Goal: Information Seeking & Learning: Find specific fact

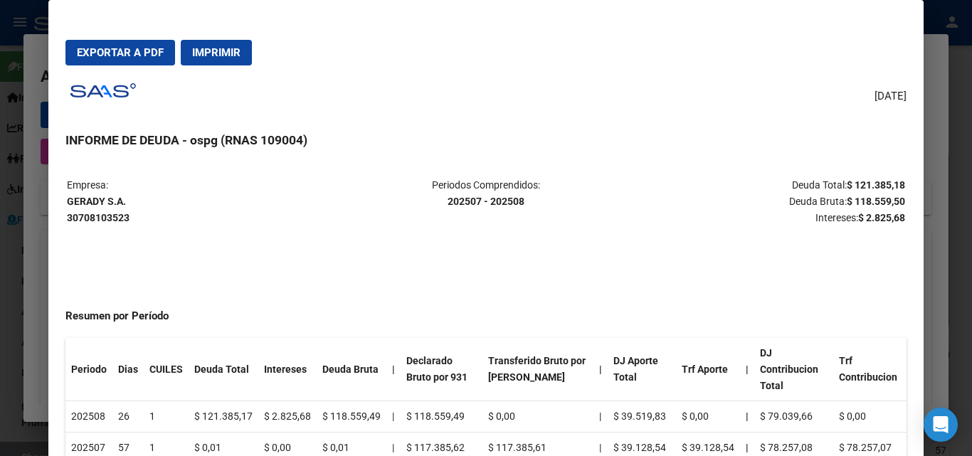
scroll to position [119, 0]
click at [107, 45] on button "Exportar a PDF" at bounding box center [120, 53] width 110 height 26
click at [966, 123] on div at bounding box center [486, 228] width 972 height 456
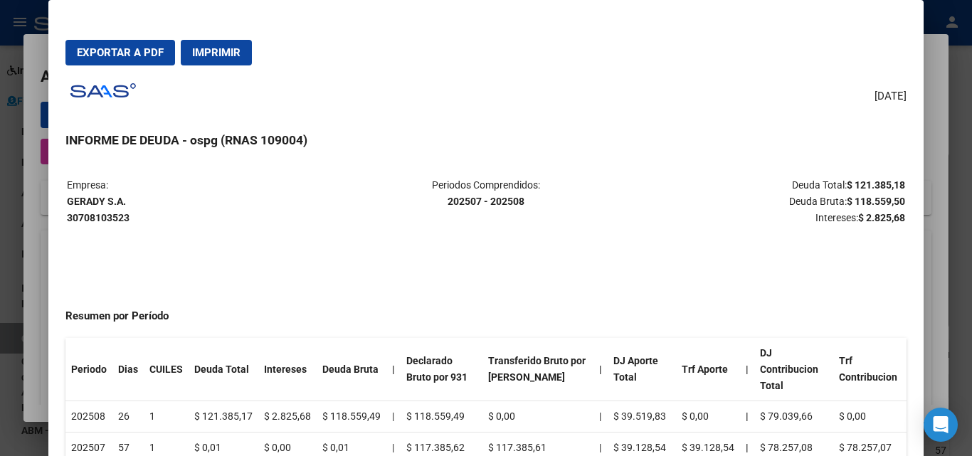
click at [966, 123] on div at bounding box center [486, 228] width 972 height 456
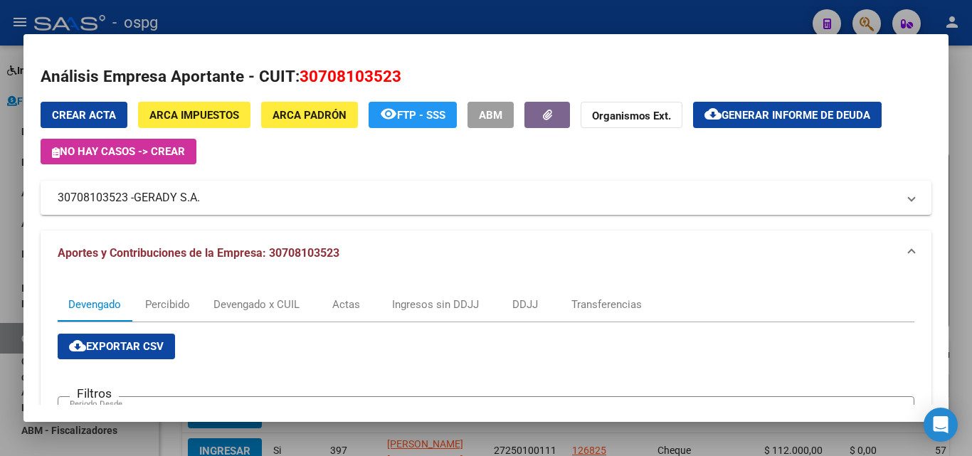
click at [966, 123] on div at bounding box center [486, 228] width 972 height 456
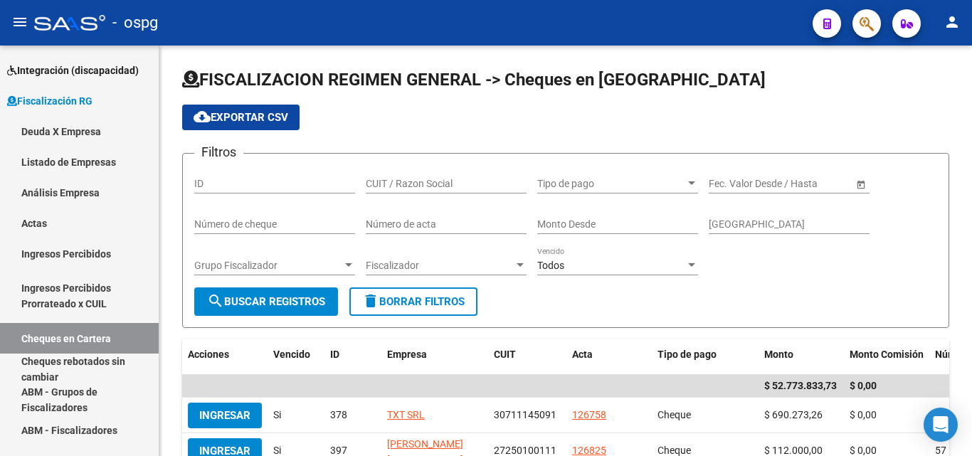
click at [966, 123] on div "FISCALIZACION REGIMEN GENERAL -> Cheques en Cartera cloud_download Exportar CSV…" at bounding box center [565, 443] width 812 height 794
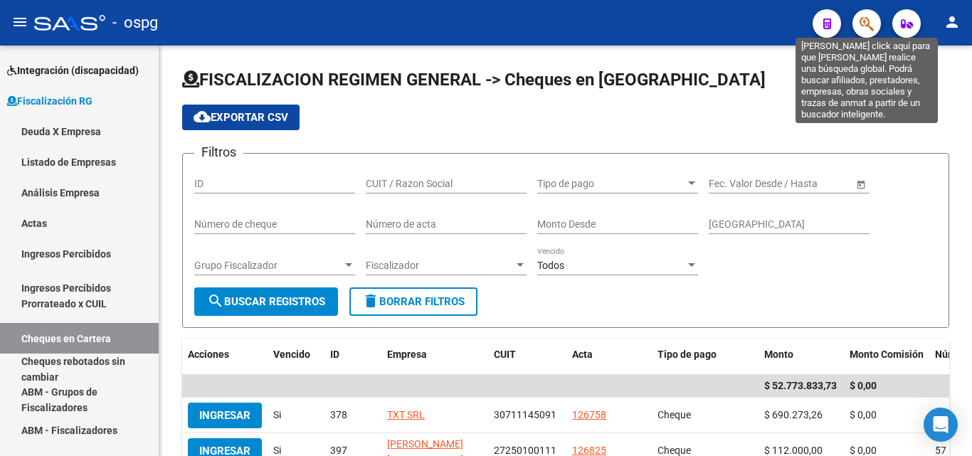
click at [860, 27] on icon "button" at bounding box center [866, 24] width 14 height 16
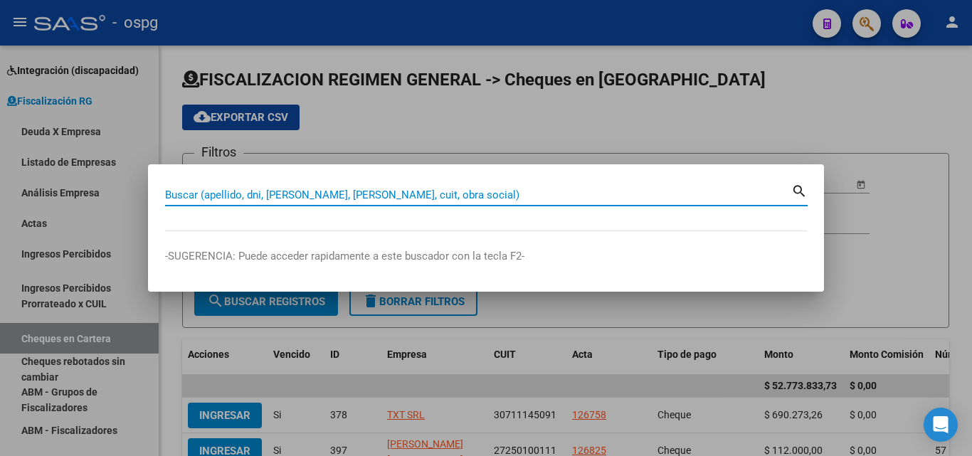
click at [304, 198] on input "Buscar (apellido, dni, [PERSON_NAME], [PERSON_NAME], cuit, obra social)" at bounding box center [478, 195] width 626 height 13
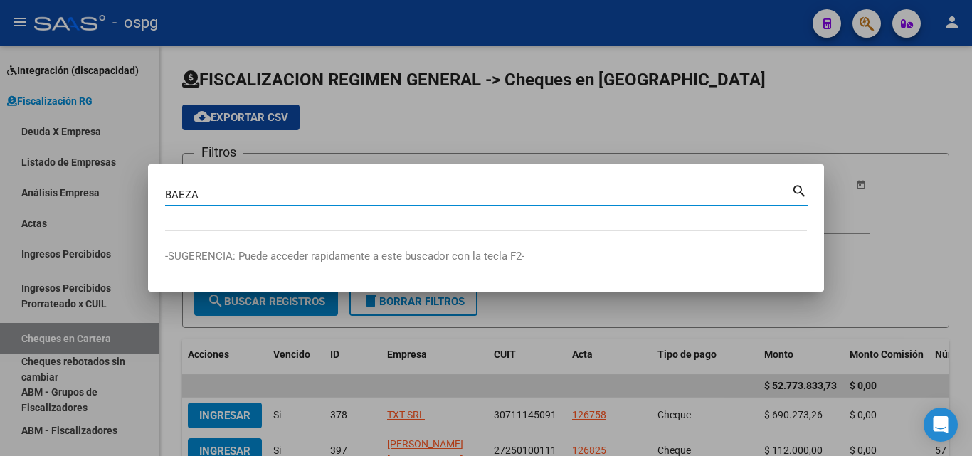
type input "BAEZA"
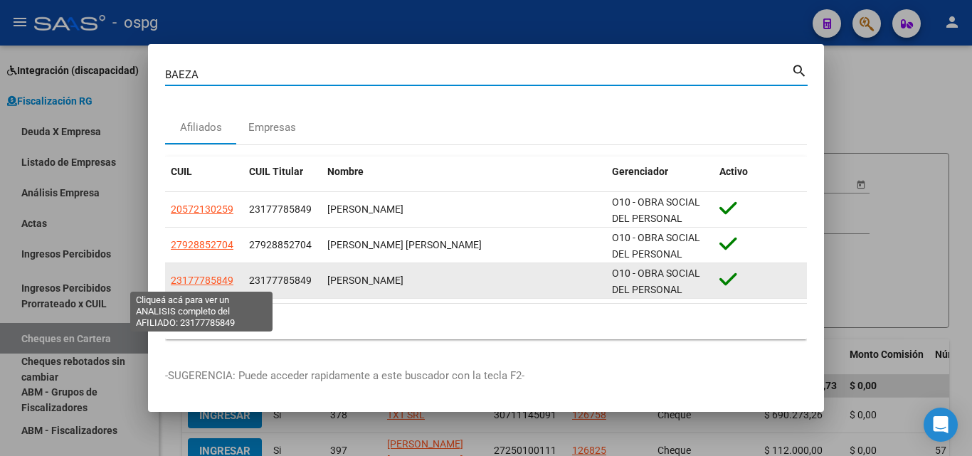
click at [229, 282] on span "23177785849" at bounding box center [202, 280] width 63 height 11
type textarea "23177785849"
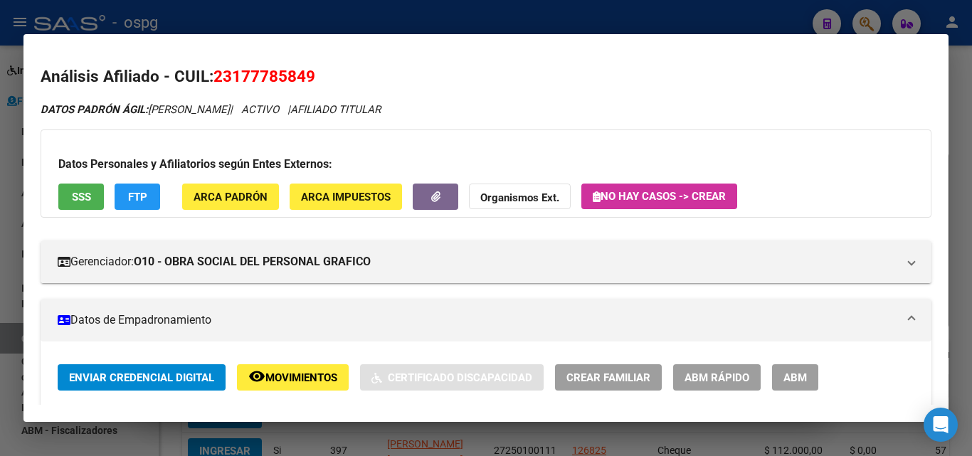
click at [0, 248] on div at bounding box center [486, 228] width 972 height 456
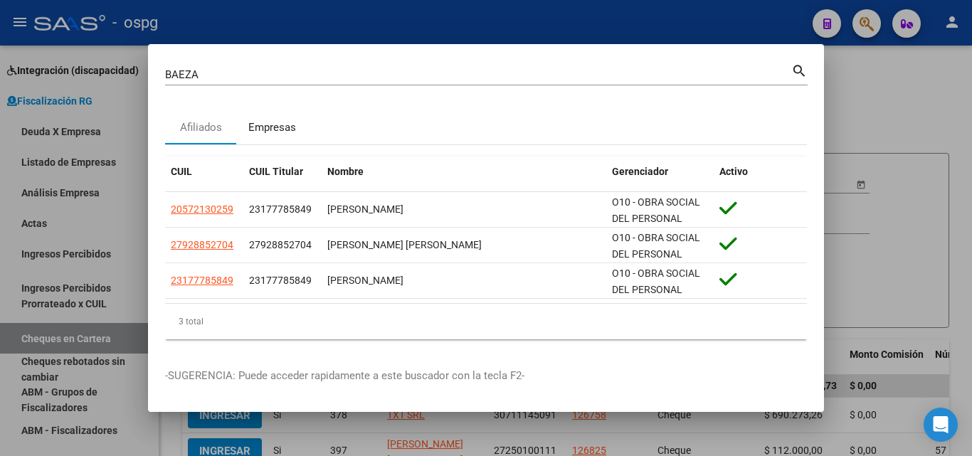
click at [260, 122] on div "Empresas" at bounding box center [272, 128] width 48 height 16
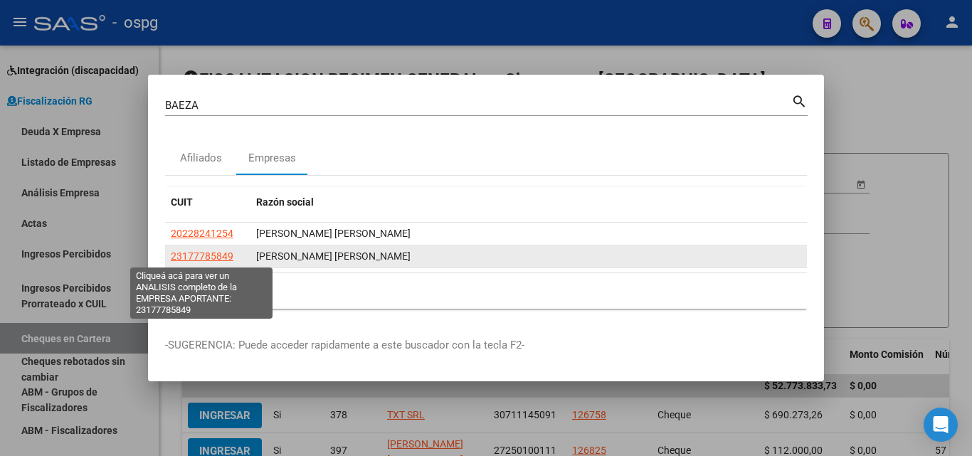
click at [210, 254] on span "23177785849" at bounding box center [202, 255] width 63 height 11
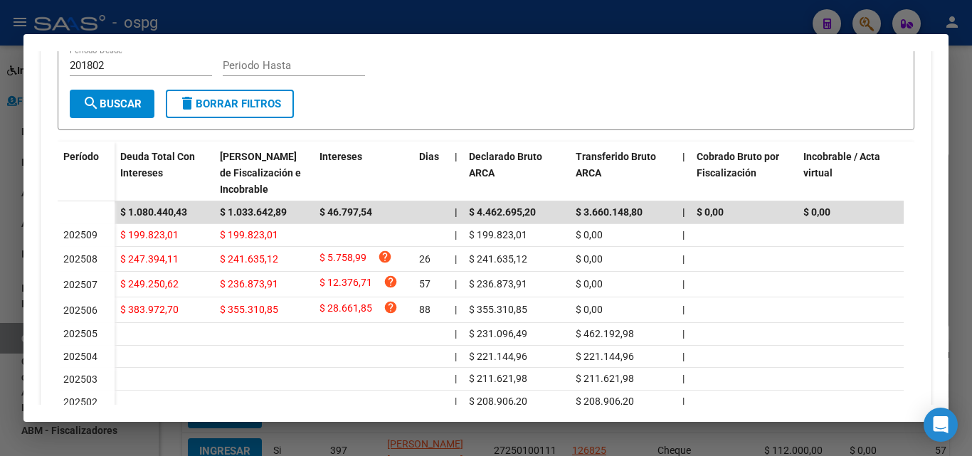
scroll to position [356, 0]
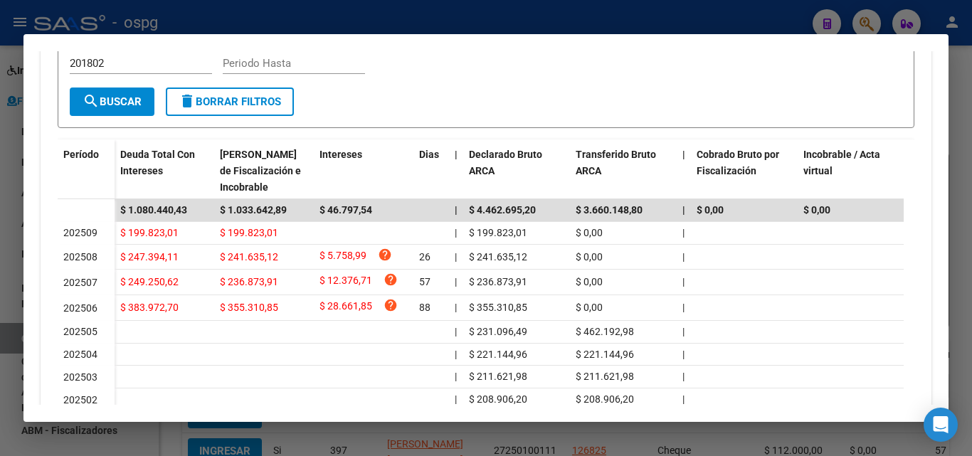
click at [0, 240] on div at bounding box center [486, 228] width 972 height 456
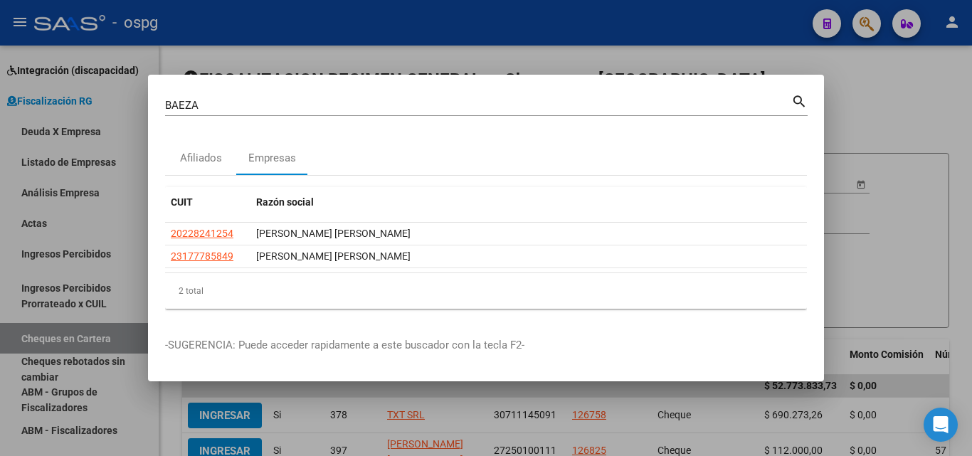
click at [888, 100] on div at bounding box center [486, 228] width 972 height 456
click at [888, 100] on app-list-header "FISCALIZACION REGIMEN GENERAL -> Cheques en Cartera cloud_download Exportar CSV…" at bounding box center [565, 198] width 767 height 260
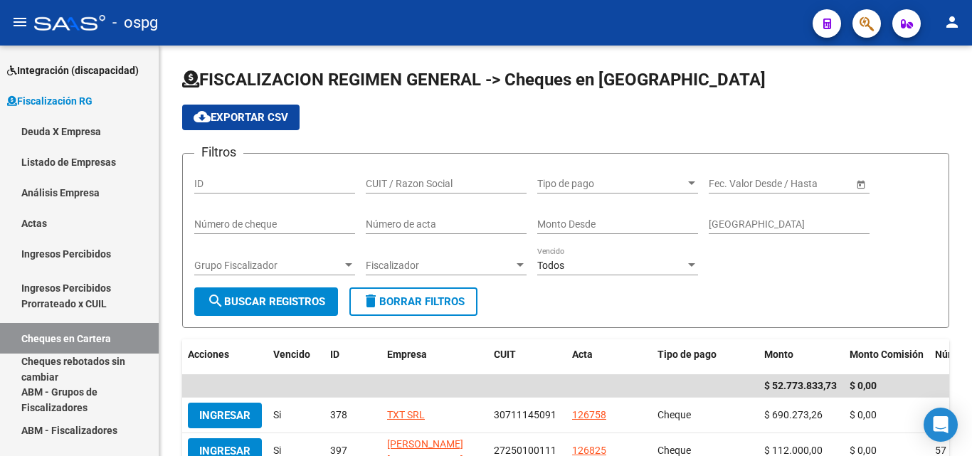
drag, startPoint x: 888, startPoint y: 100, endPoint x: 860, endPoint y: 36, distance: 69.1
click at [886, 97] on app-list-header "FISCALIZACION REGIMEN GENERAL -> Cheques en Cartera cloud_download Exportar CSV…" at bounding box center [565, 198] width 767 height 260
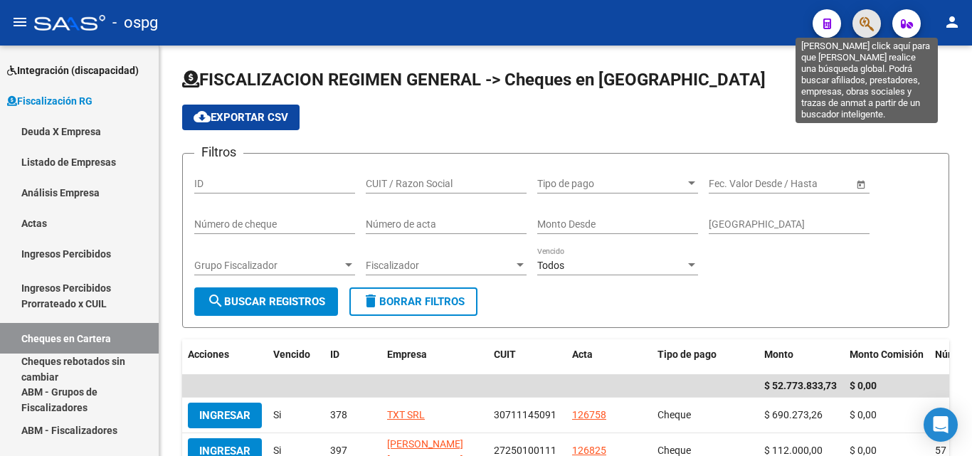
click at [859, 21] on icon "button" at bounding box center [866, 24] width 14 height 16
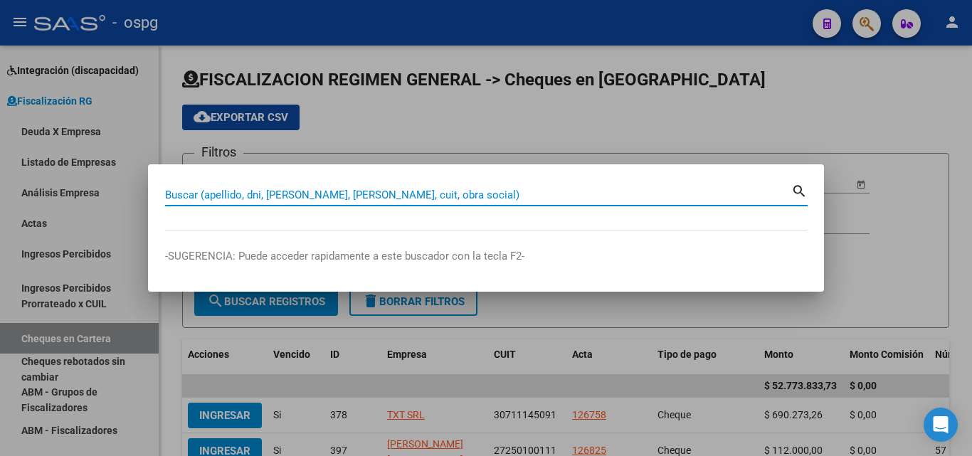
click at [360, 196] on input "Buscar (apellido, dni, [PERSON_NAME], [PERSON_NAME], cuit, obra social)" at bounding box center [478, 195] width 626 height 13
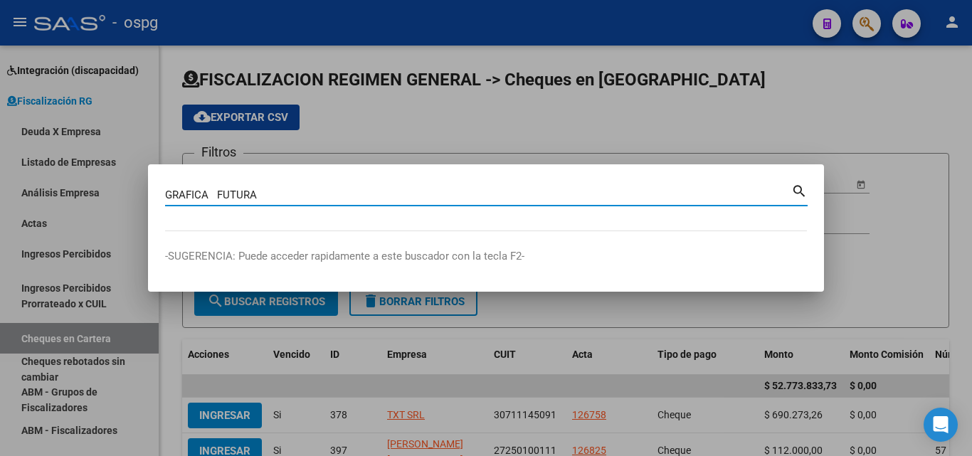
type input "GRAFICA FUTURA"
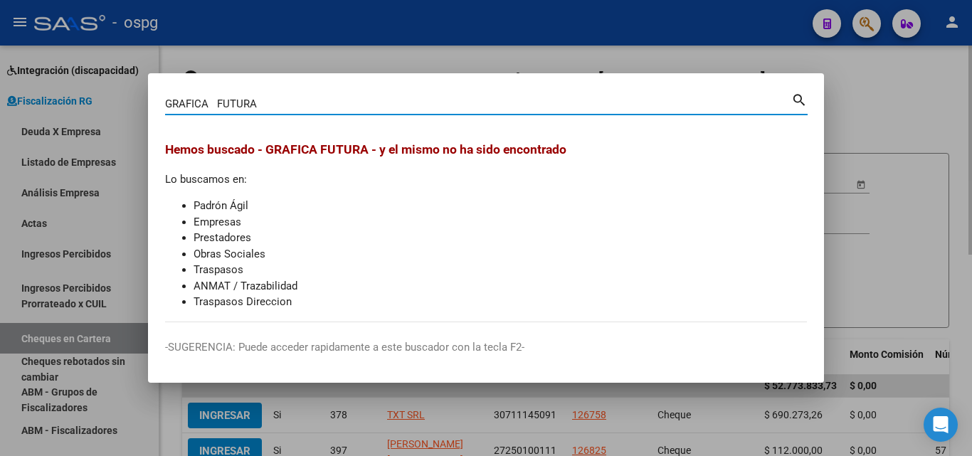
click at [860, 105] on div at bounding box center [486, 228] width 972 height 456
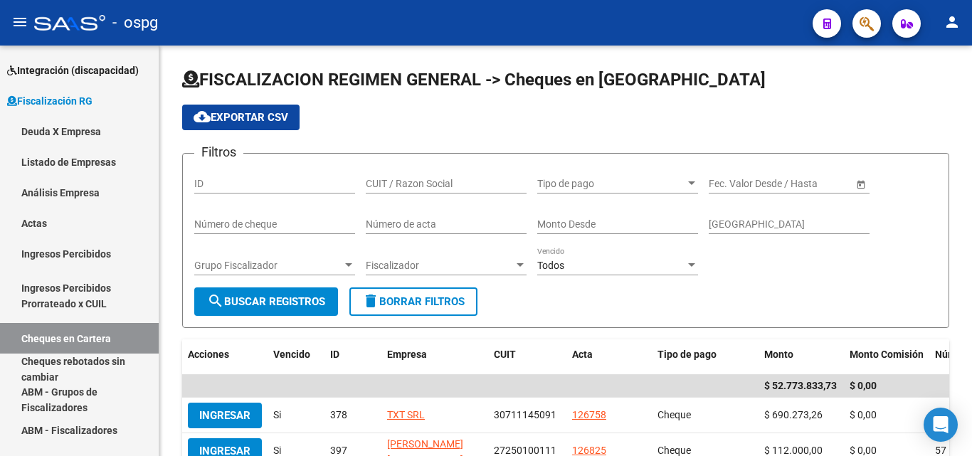
click at [874, 25] on button "button" at bounding box center [866, 23] width 28 height 28
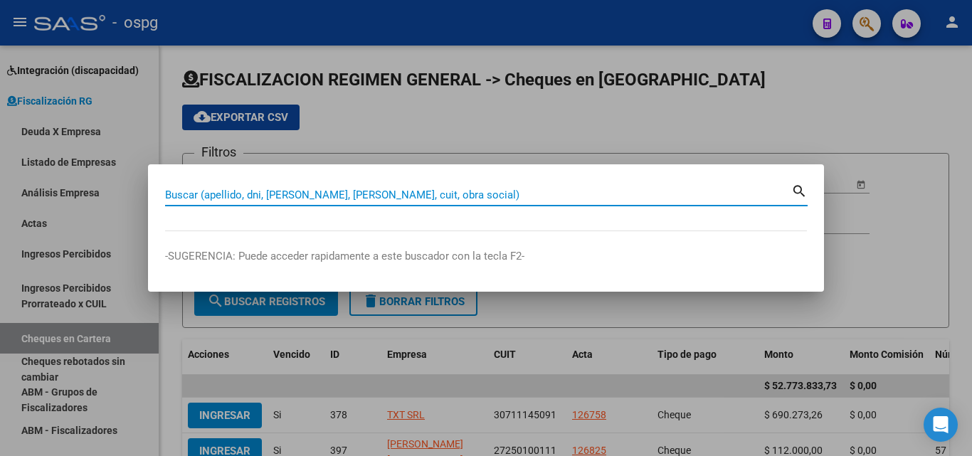
click at [280, 197] on input "Buscar (apellido, dni, [PERSON_NAME], [PERSON_NAME], cuit, obra social)" at bounding box center [478, 195] width 626 height 13
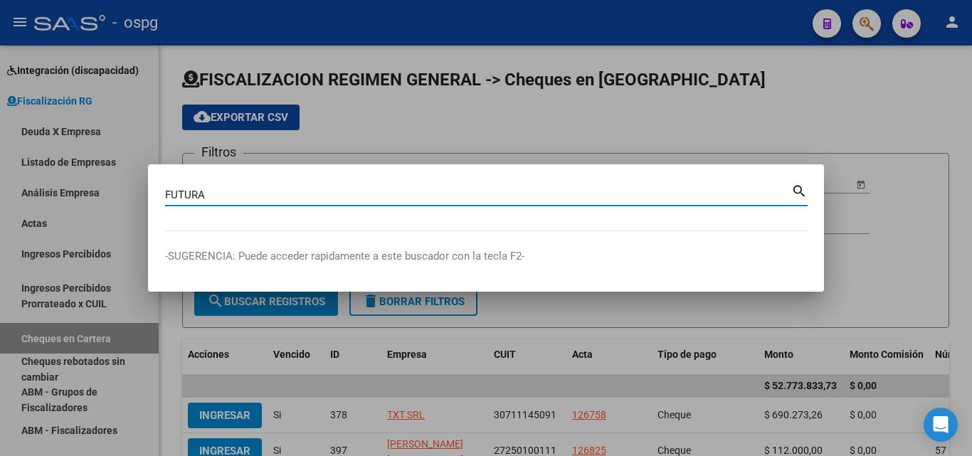
type input "FUTURA"
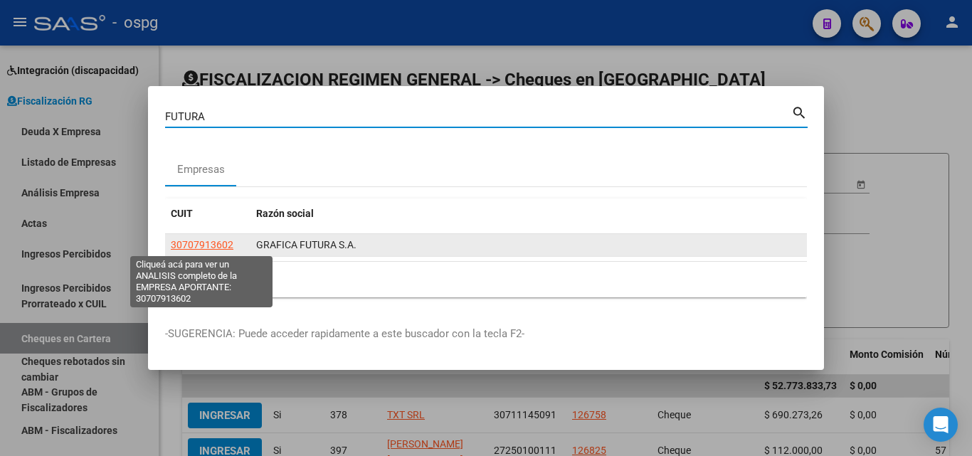
click at [206, 241] on span "30707913602" at bounding box center [202, 244] width 63 height 11
type textarea "30707913602"
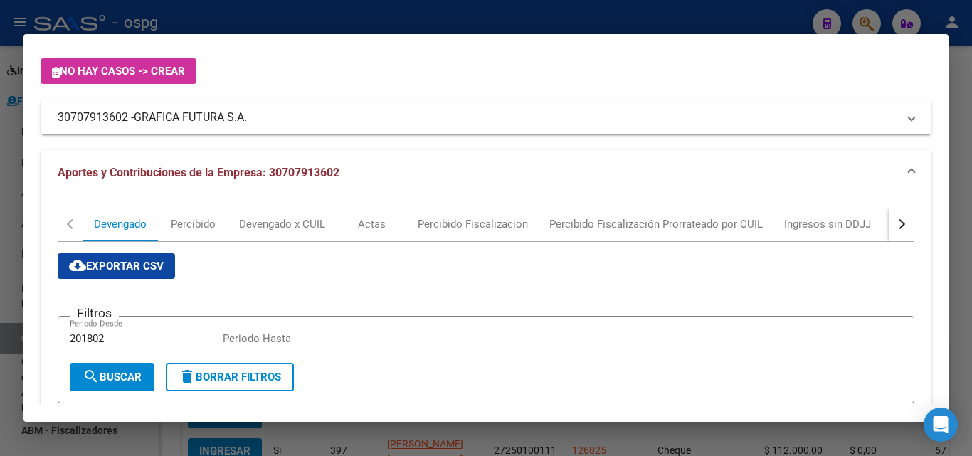
scroll to position [71, 0]
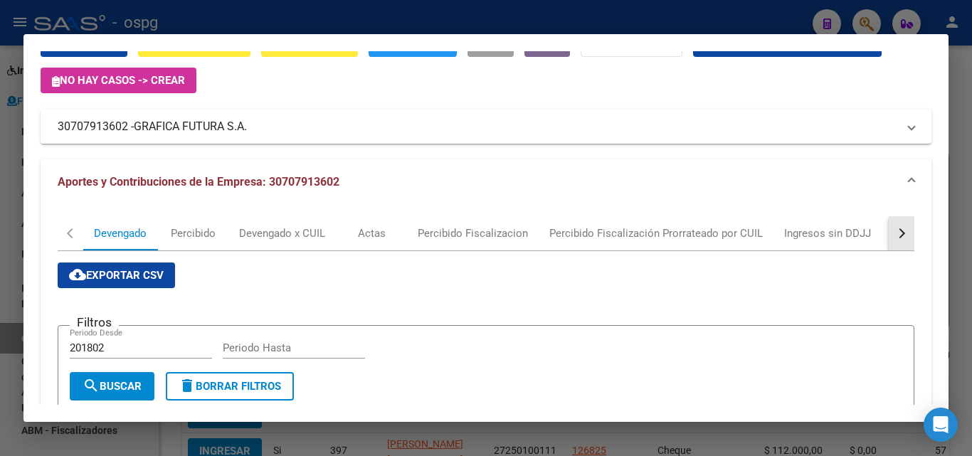
click at [895, 230] on div "button" at bounding box center [900, 233] width 10 height 10
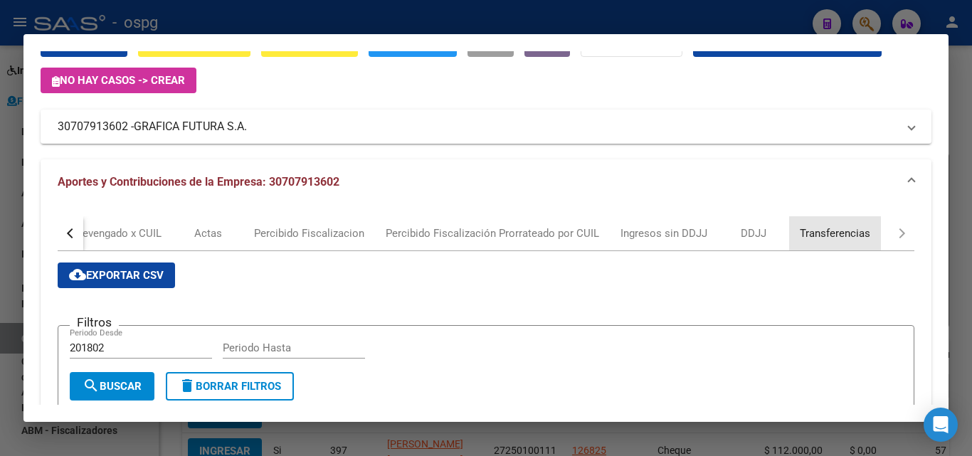
click at [835, 238] on div "Transferencias" at bounding box center [835, 234] width 70 height 16
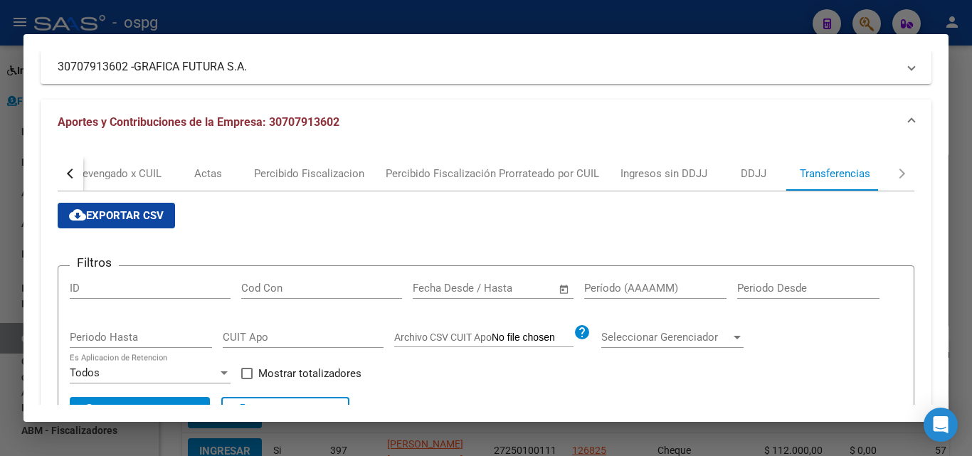
scroll to position [142, 0]
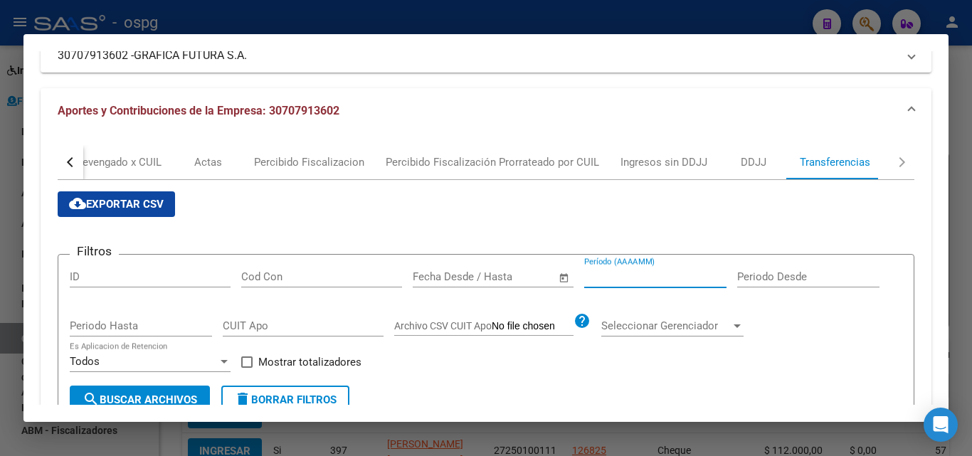
click at [612, 274] on input "Período (AAAAMM)" at bounding box center [655, 276] width 142 height 13
type input "202507"
click at [253, 359] on label "Mostrar totalizadores" at bounding box center [301, 362] width 120 height 17
click at [247, 368] on input "Mostrar totalizadores" at bounding box center [246, 368] width 1 height 1
checkbox input "true"
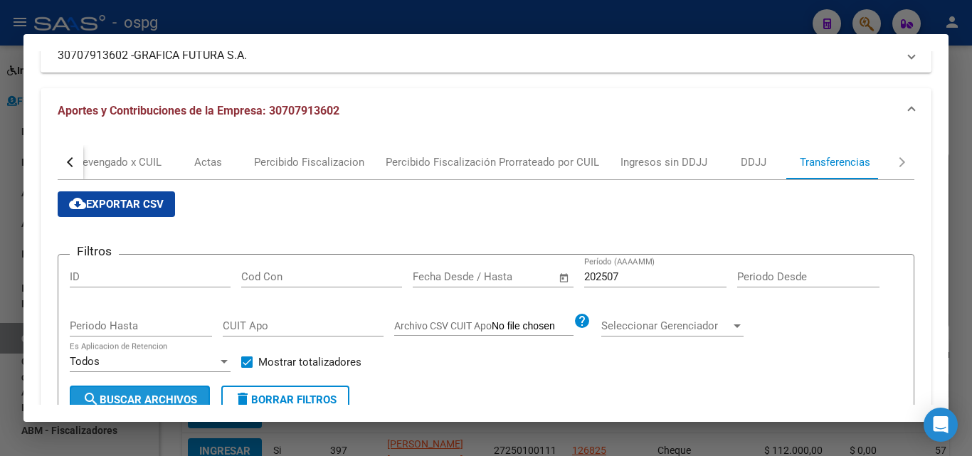
click at [175, 401] on span "search Buscar Archivos" at bounding box center [140, 399] width 115 height 13
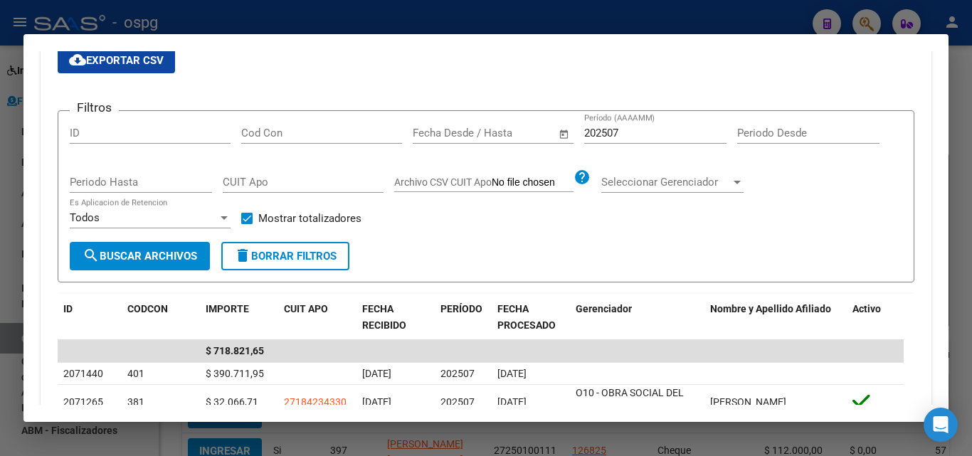
scroll to position [285, 0]
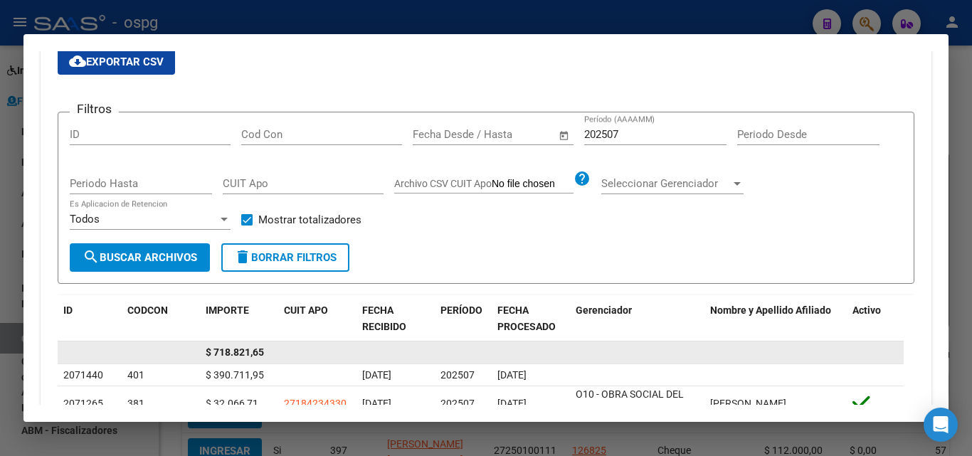
drag, startPoint x: 206, startPoint y: 351, endPoint x: 266, endPoint y: 350, distance: 60.5
click at [287, 349] on div "$ 718.821,65" at bounding box center [481, 352] width 846 height 23
copy div "$ 718.821,65"
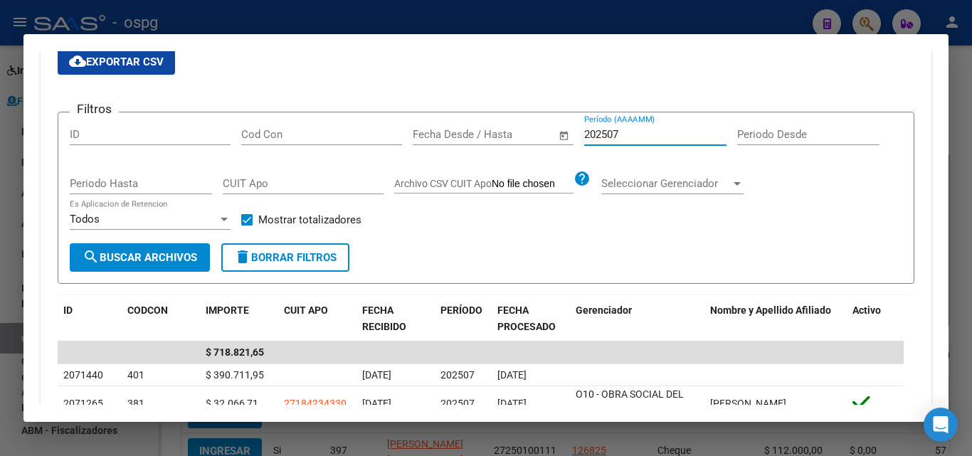
drag, startPoint x: 625, startPoint y: 132, endPoint x: 531, endPoint y: 132, distance: 93.9
click at [531, 132] on div "Filtros ID Cod Con Fecha inicio – Fecha fin Fecha Desde / Hasta 202507 Período …" at bounding box center [486, 184] width 832 height 120
click at [0, 221] on div at bounding box center [486, 228] width 972 height 456
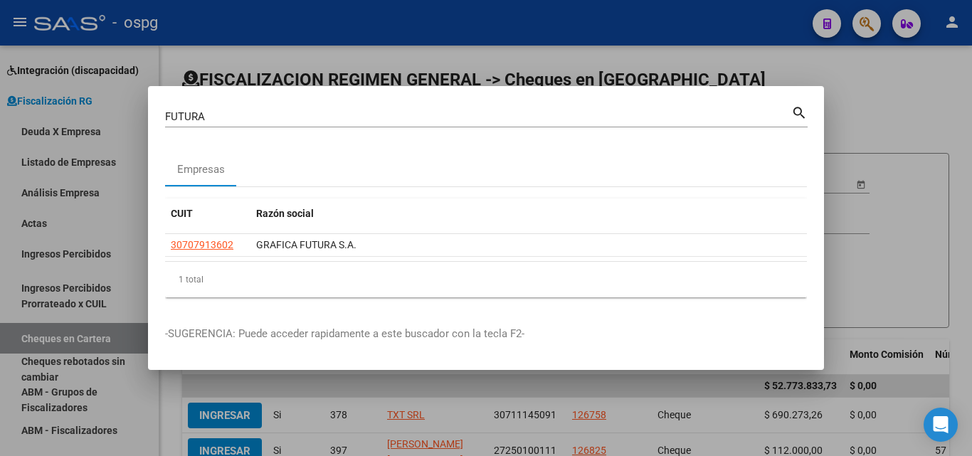
click at [0, 221] on div at bounding box center [486, 228] width 972 height 456
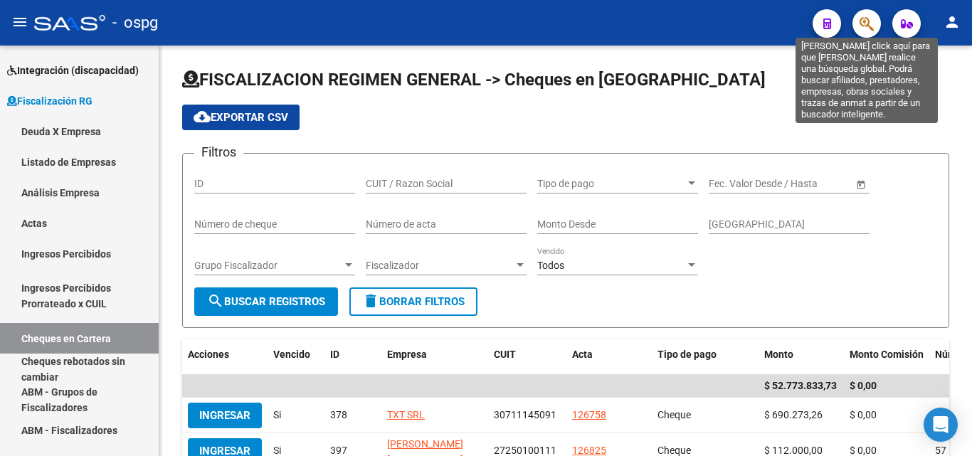
click at [871, 28] on icon "button" at bounding box center [866, 24] width 14 height 16
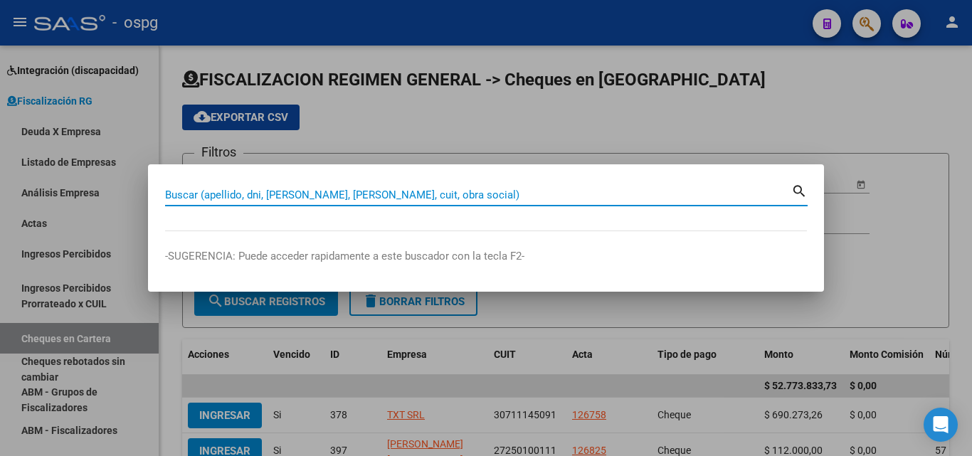
click at [336, 195] on input "Buscar (apellido, dni, [PERSON_NAME], [PERSON_NAME], cuit, obra social)" at bounding box center [478, 195] width 626 height 13
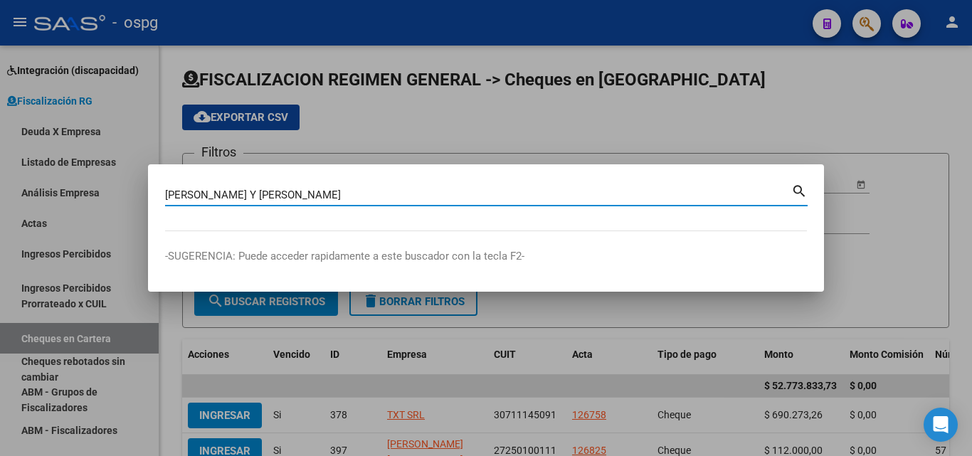
type input "[PERSON_NAME] Y [PERSON_NAME]"
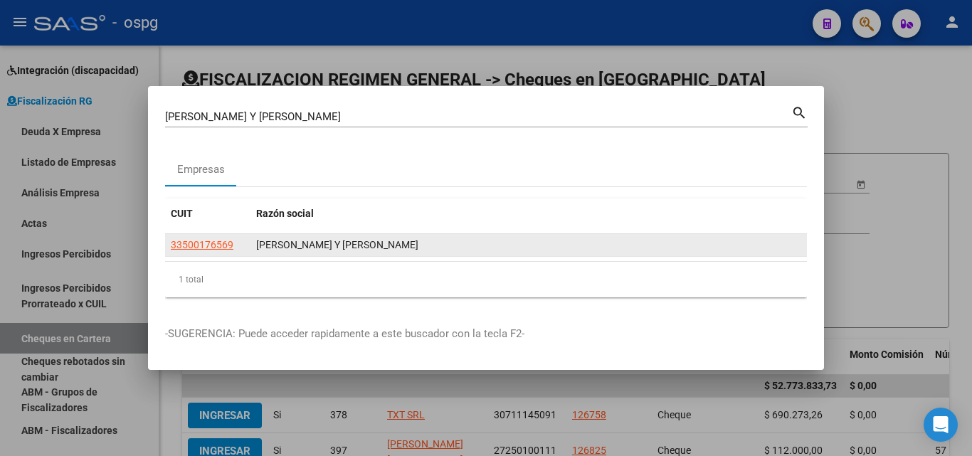
click at [203, 250] on app-link-go-to "33500176569" at bounding box center [202, 245] width 63 height 16
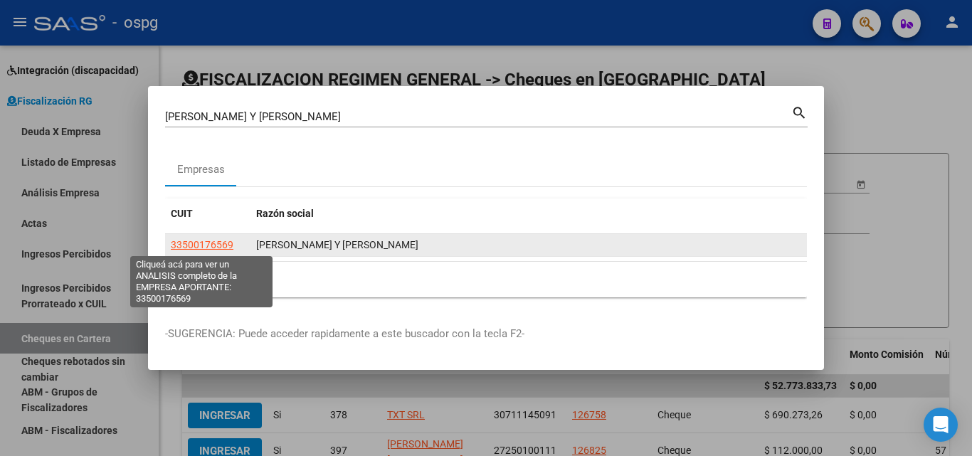
click at [207, 241] on span "33500176569" at bounding box center [202, 244] width 63 height 11
type textarea "33500176569"
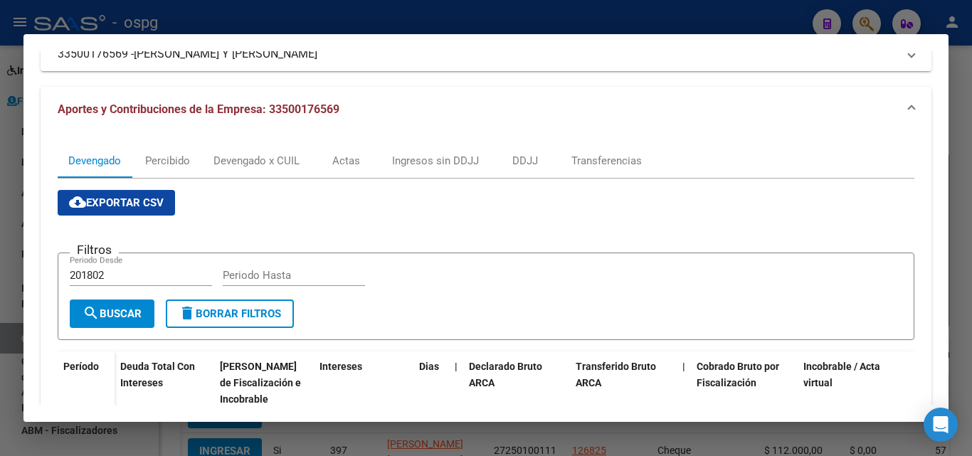
scroll to position [142, 0]
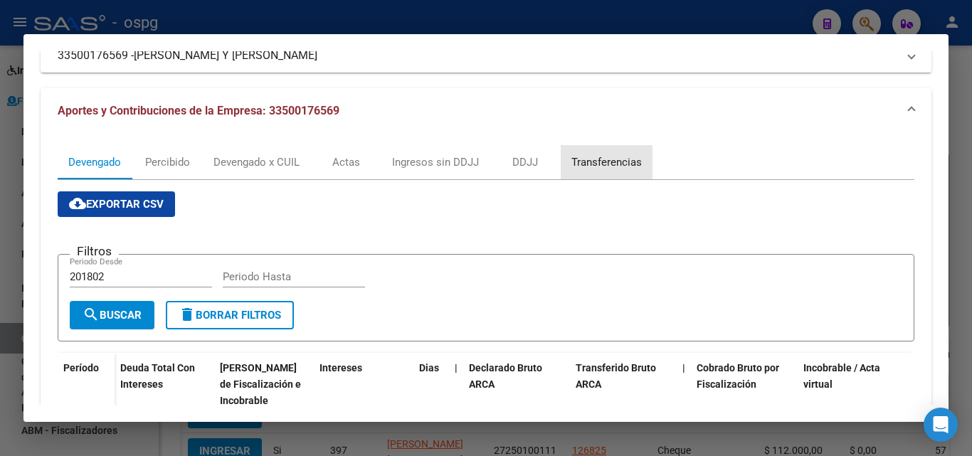
click at [586, 168] on div "Transferencias" at bounding box center [606, 162] width 70 height 16
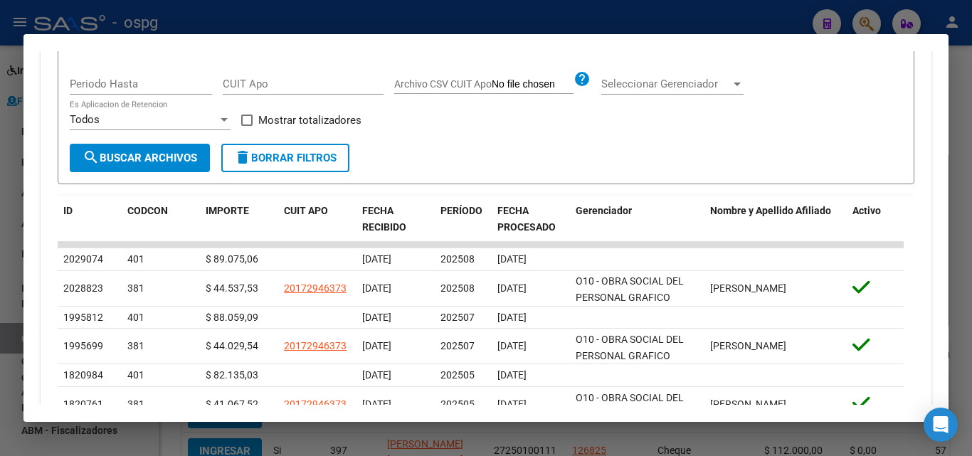
scroll to position [427, 0]
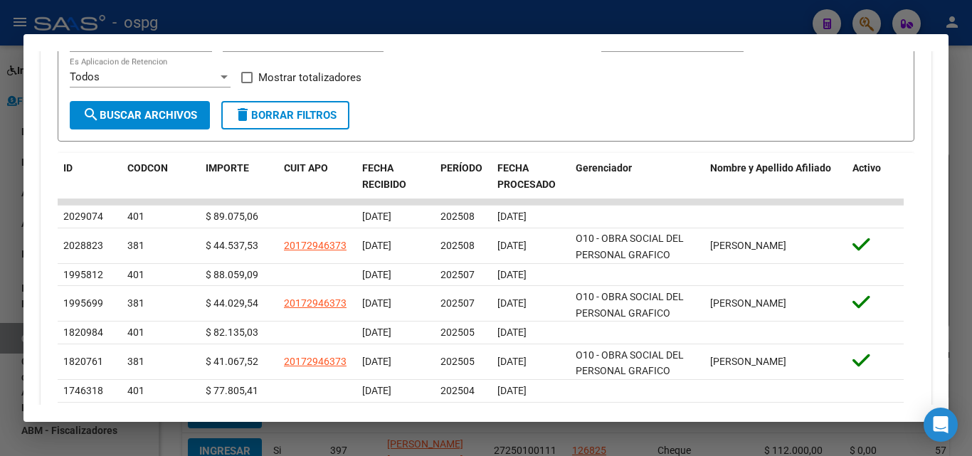
click at [0, 283] on div at bounding box center [486, 228] width 972 height 456
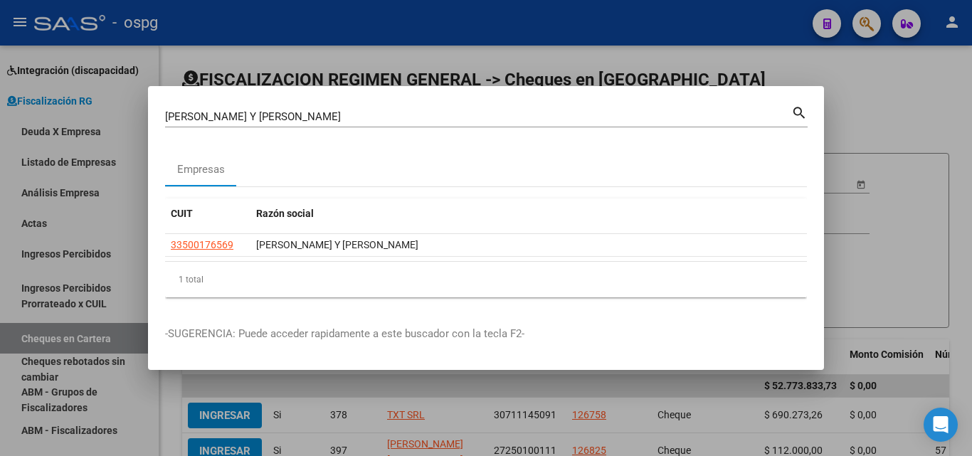
click at [859, 120] on div at bounding box center [486, 228] width 972 height 456
click at [858, 120] on div "cloud_download Exportar CSV" at bounding box center [565, 118] width 767 height 26
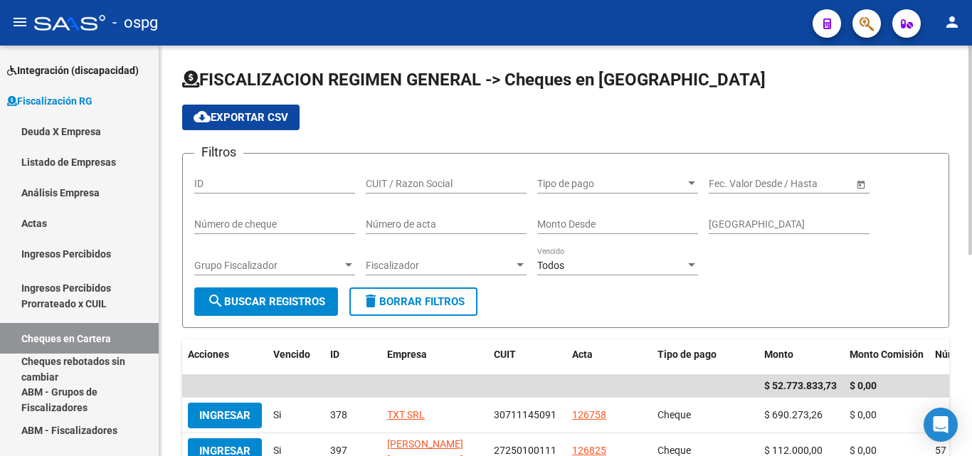
drag, startPoint x: 858, startPoint y: 120, endPoint x: 848, endPoint y: 53, distance: 66.9
click at [856, 115] on div "cloud_download Exportar CSV" at bounding box center [565, 118] width 767 height 26
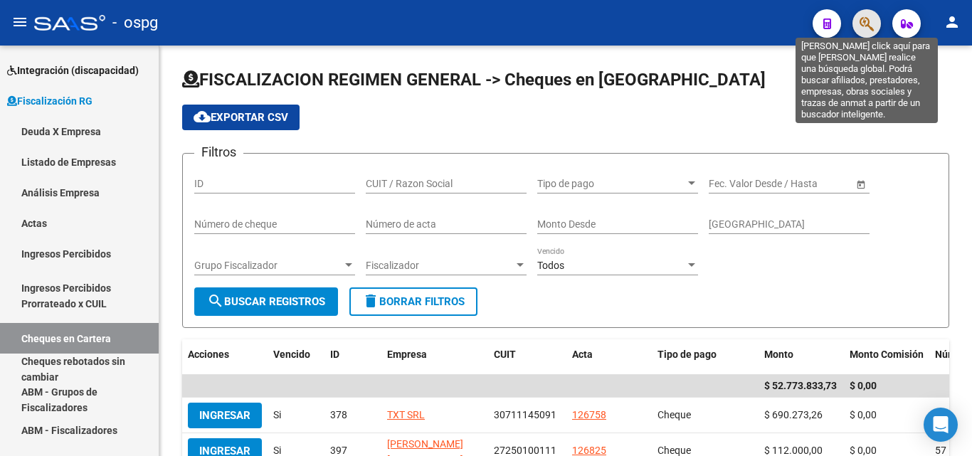
click at [863, 23] on icon "button" at bounding box center [866, 24] width 14 height 16
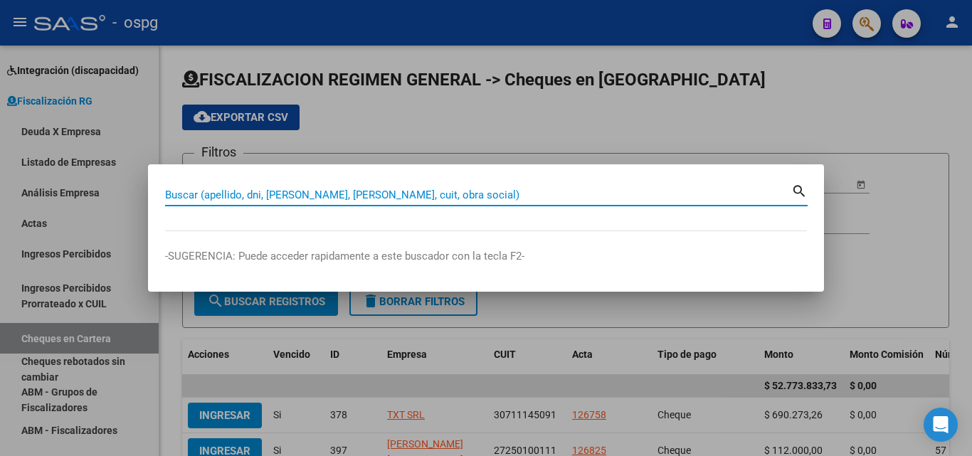
click at [366, 194] on input "Buscar (apellido, dni, [PERSON_NAME], [PERSON_NAME], cuit, obra social)" at bounding box center [478, 195] width 626 height 13
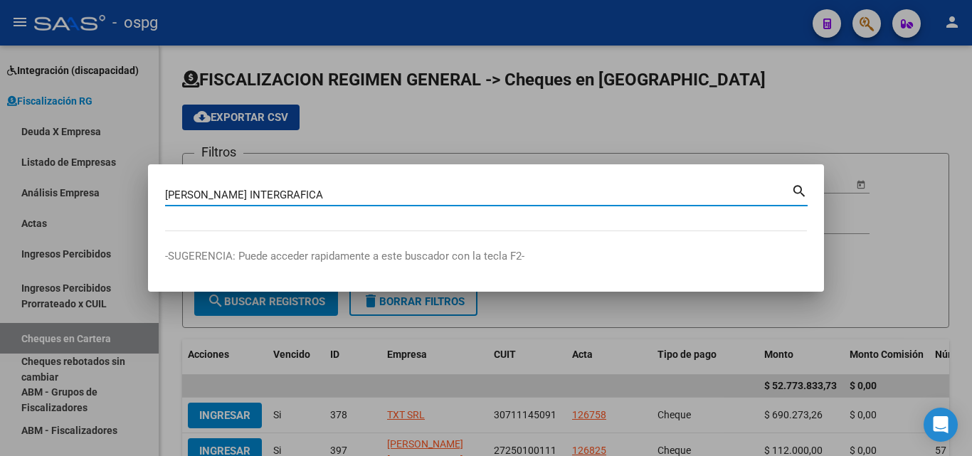
type input "[PERSON_NAME] INTERGRAFICA"
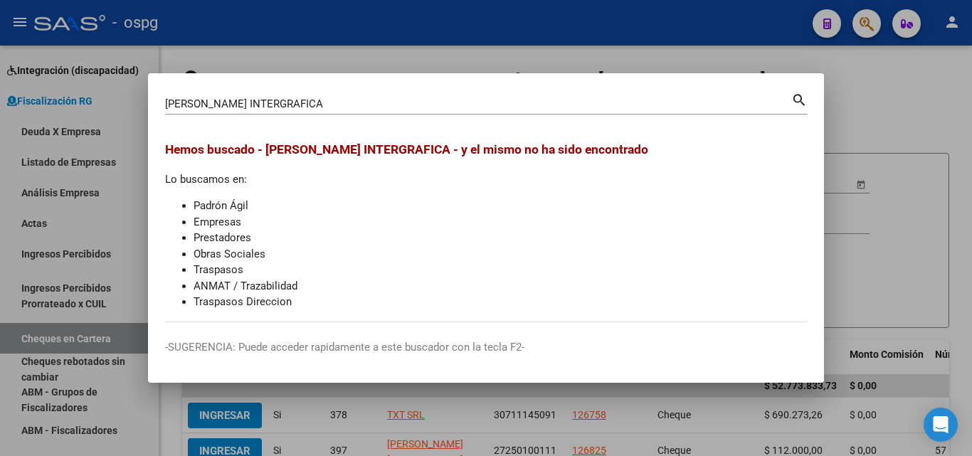
drag, startPoint x: 948, startPoint y: 93, endPoint x: 884, endPoint y: 43, distance: 81.1
click at [944, 90] on div at bounding box center [486, 228] width 972 height 456
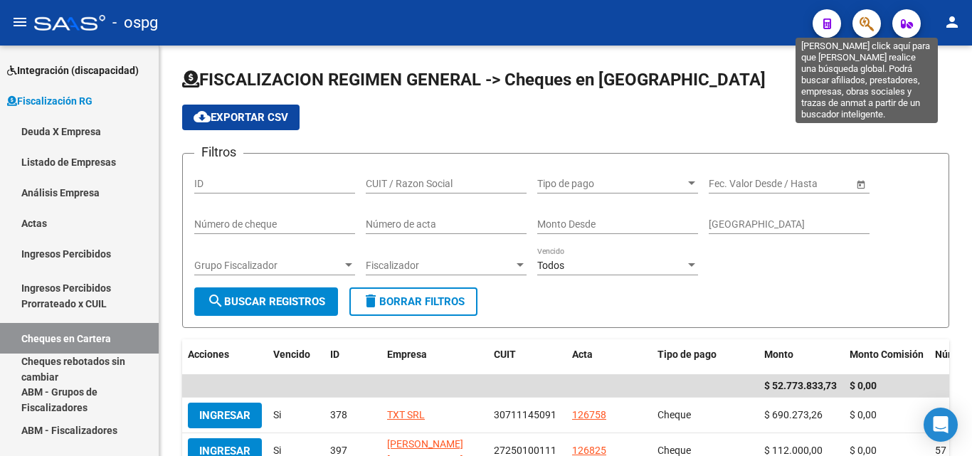
click at [872, 20] on icon "button" at bounding box center [866, 24] width 14 height 16
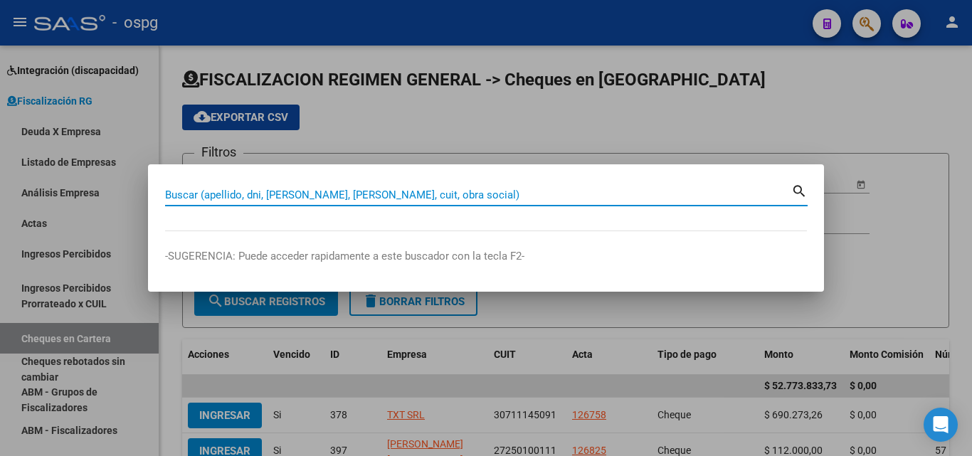
click at [342, 198] on input "Buscar (apellido, dni, [PERSON_NAME], [PERSON_NAME], cuit, obra social)" at bounding box center [478, 195] width 626 height 13
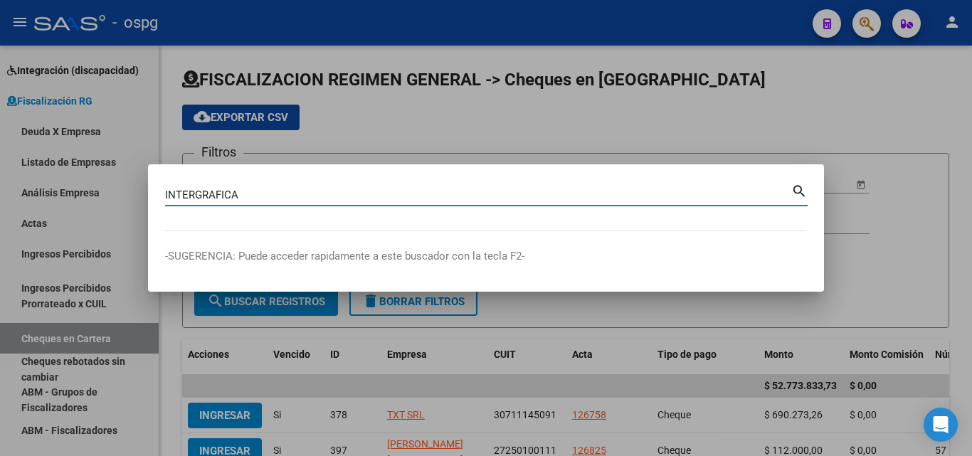
type input "INTERGRAFICA"
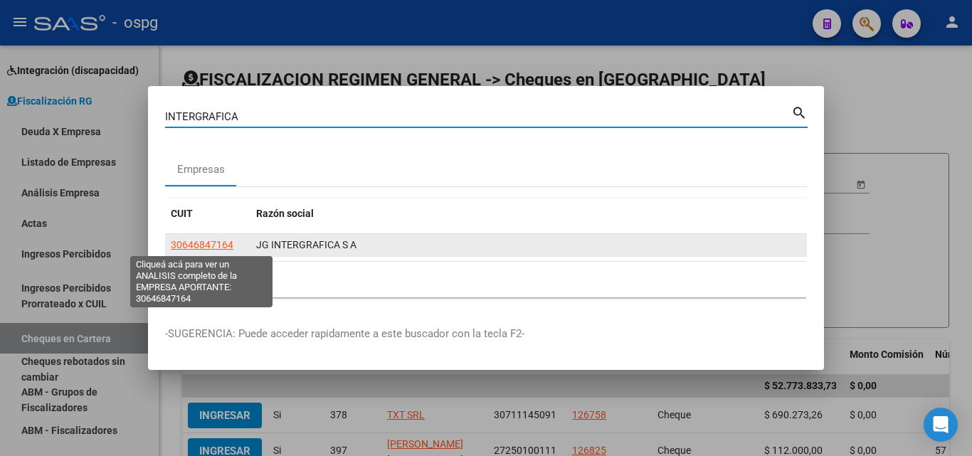
click at [211, 241] on span "30646847164" at bounding box center [202, 244] width 63 height 11
type textarea "30646847164"
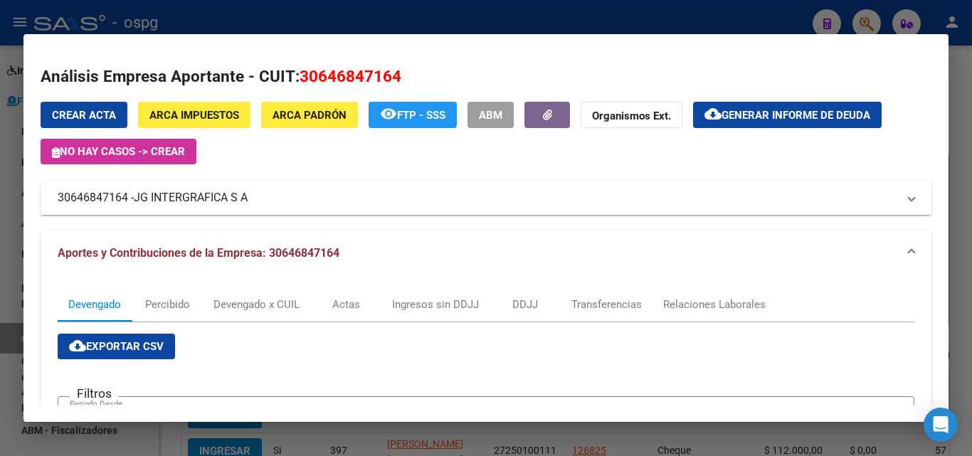
click at [215, 206] on mat-expansion-panel-header "30646847164 - JG INTERGRAFICA S A" at bounding box center [486, 198] width 891 height 34
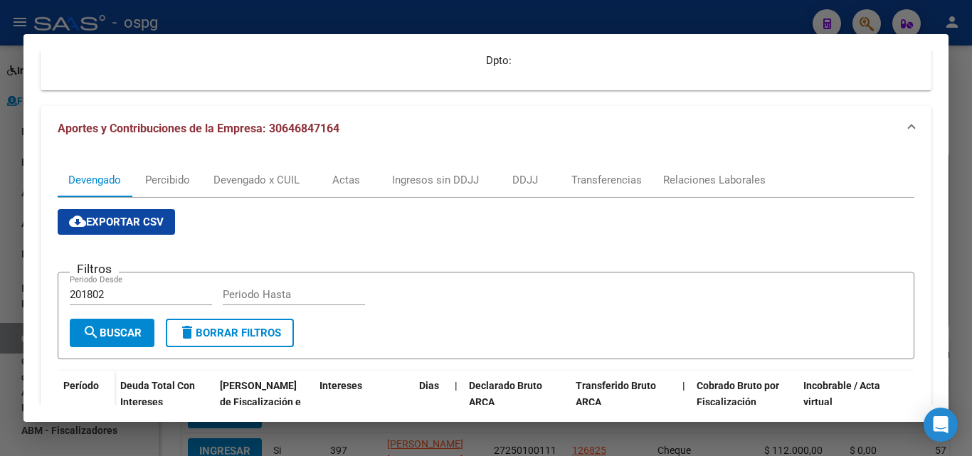
scroll to position [285, 0]
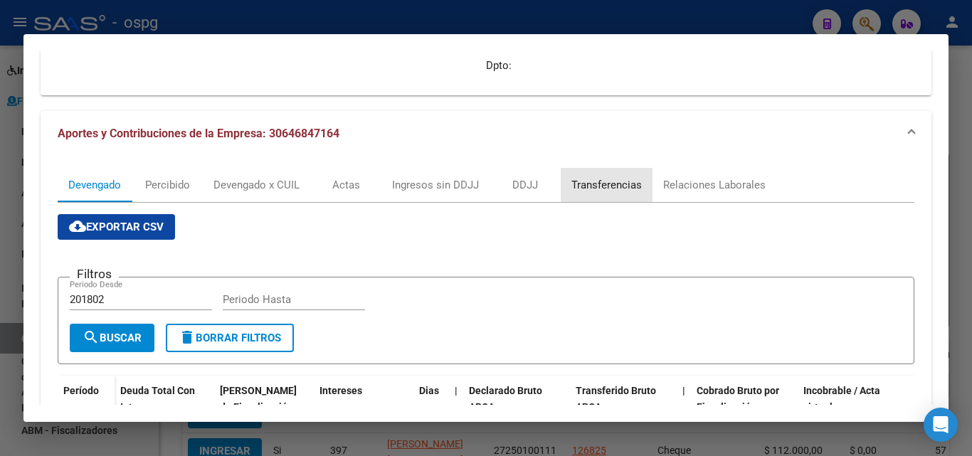
click at [622, 178] on div "Transferencias" at bounding box center [606, 185] width 70 height 16
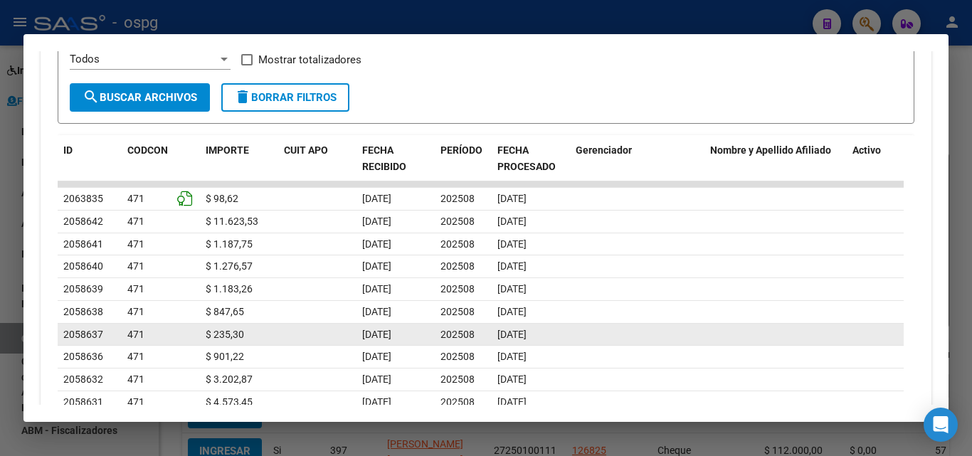
scroll to position [640, 0]
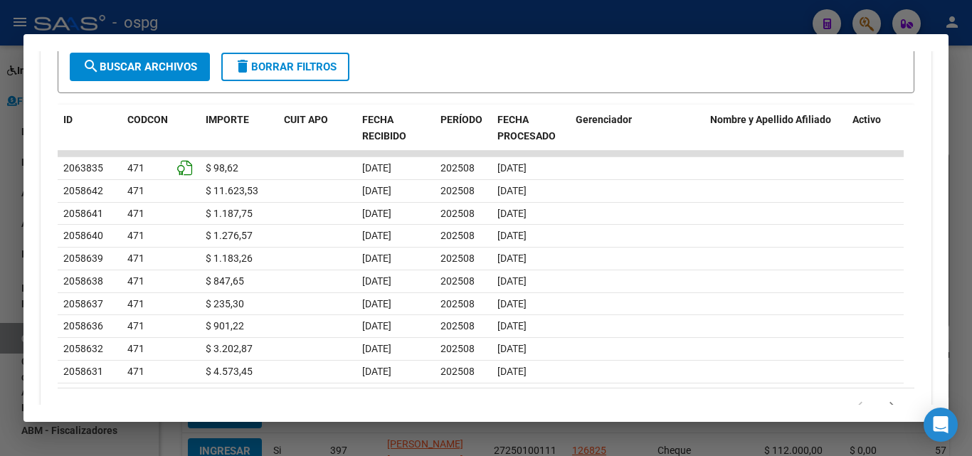
click at [0, 249] on div at bounding box center [486, 228] width 972 height 456
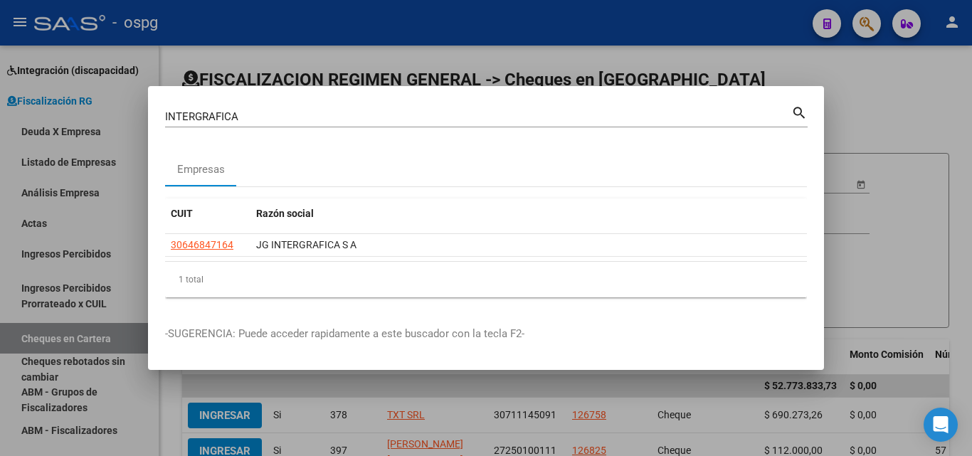
click at [0, 247] on div at bounding box center [486, 228] width 972 height 456
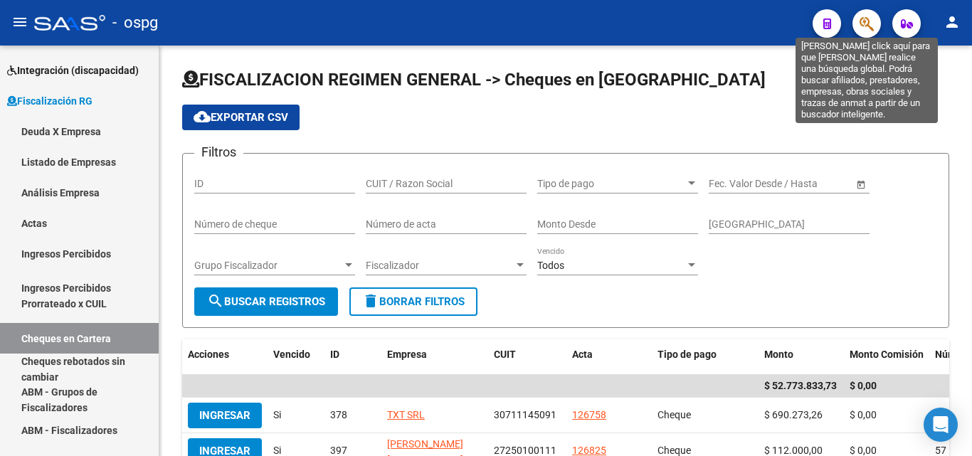
click at [866, 29] on icon "button" at bounding box center [866, 24] width 14 height 16
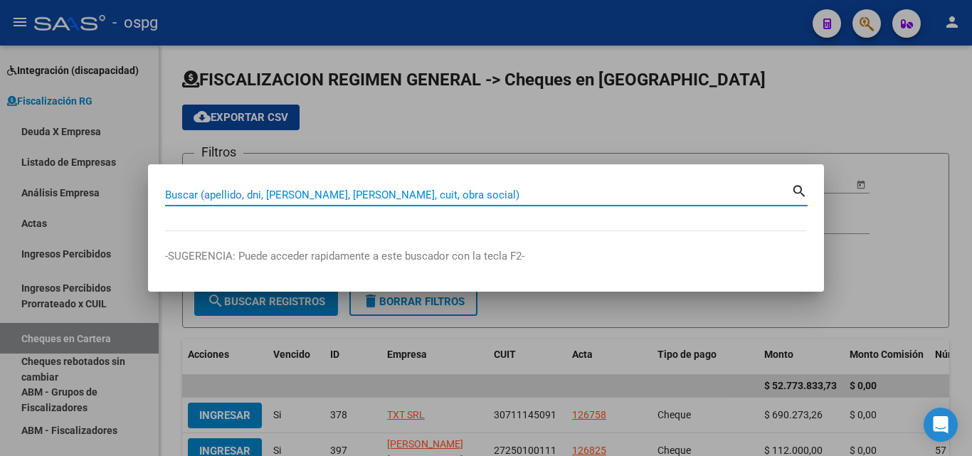
click at [285, 189] on input "Buscar (apellido, dni, [PERSON_NAME], [PERSON_NAME], cuit, obra social)" at bounding box center [478, 195] width 626 height 13
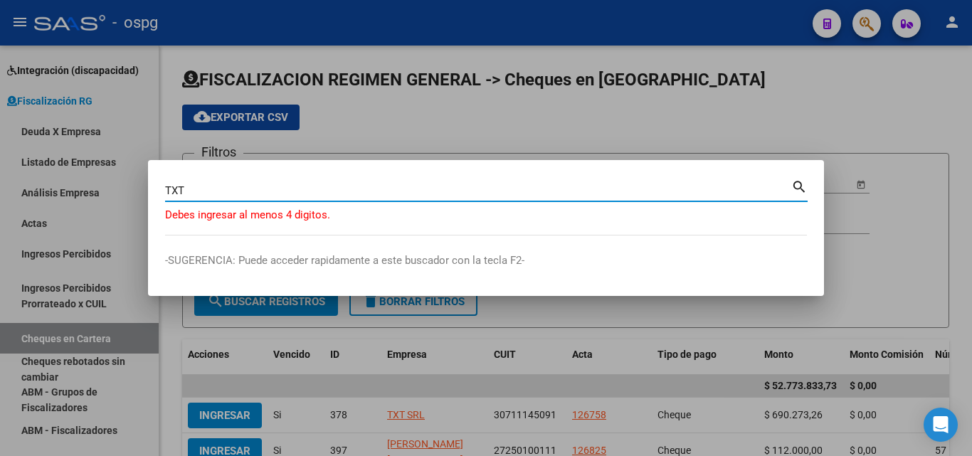
click at [354, 192] on input "TXT" at bounding box center [478, 190] width 626 height 13
drag, startPoint x: 290, startPoint y: 190, endPoint x: 99, endPoint y: 186, distance: 191.4
click at [99, 186] on div "TXT Buscar (apellido, dni, cuil, nro traspaso, cuit, obra social) search [PERSO…" at bounding box center [486, 228] width 972 height 456
type input "STAM MASTER"
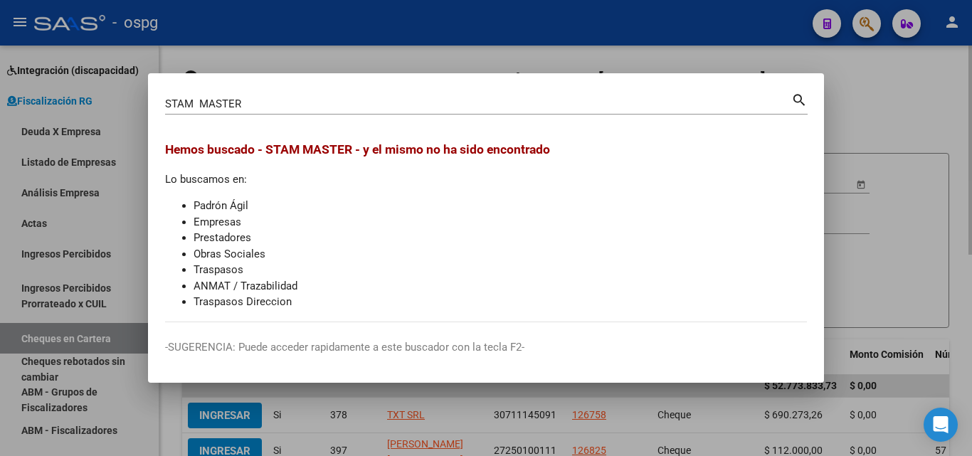
drag, startPoint x: 954, startPoint y: 101, endPoint x: 868, endPoint y: 56, distance: 97.0
click at [952, 100] on div at bounding box center [486, 228] width 972 height 456
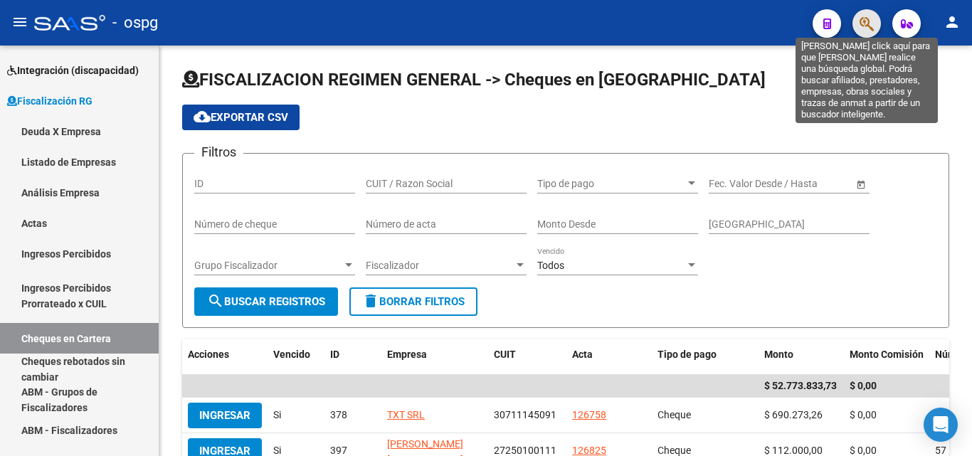
click at [864, 27] on icon "button" at bounding box center [866, 24] width 14 height 16
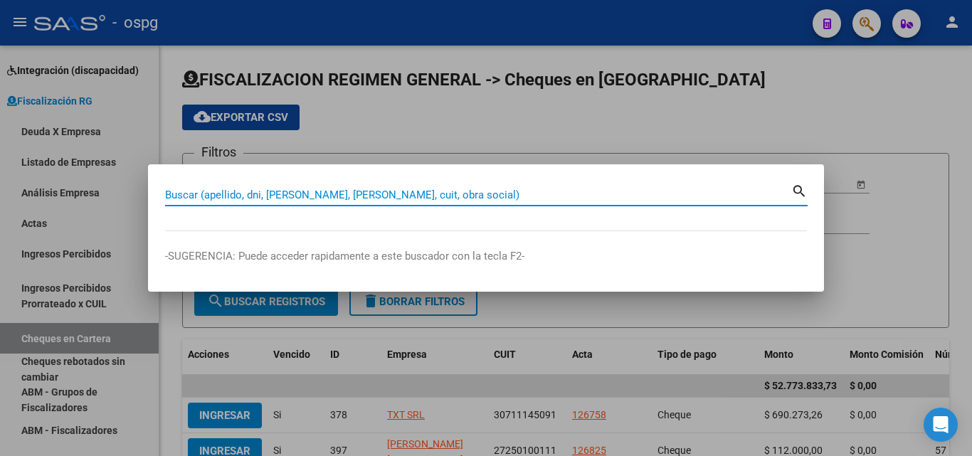
click at [447, 196] on input "Buscar (apellido, dni, [PERSON_NAME], [PERSON_NAME], cuit, obra social)" at bounding box center [478, 195] width 626 height 13
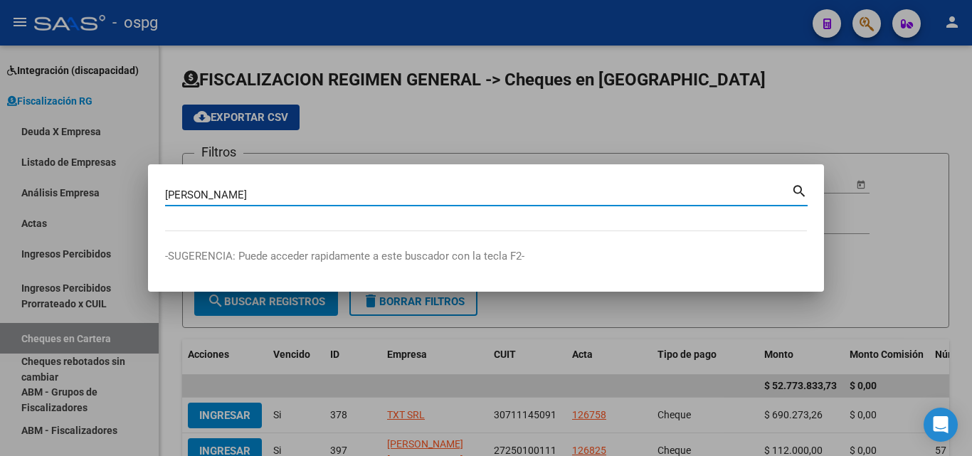
type input "[PERSON_NAME]"
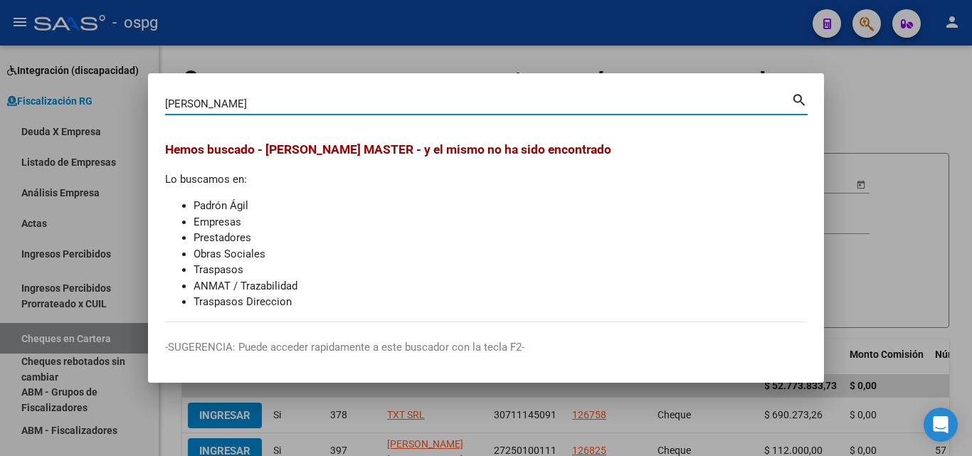
click at [906, 100] on div at bounding box center [486, 228] width 972 height 456
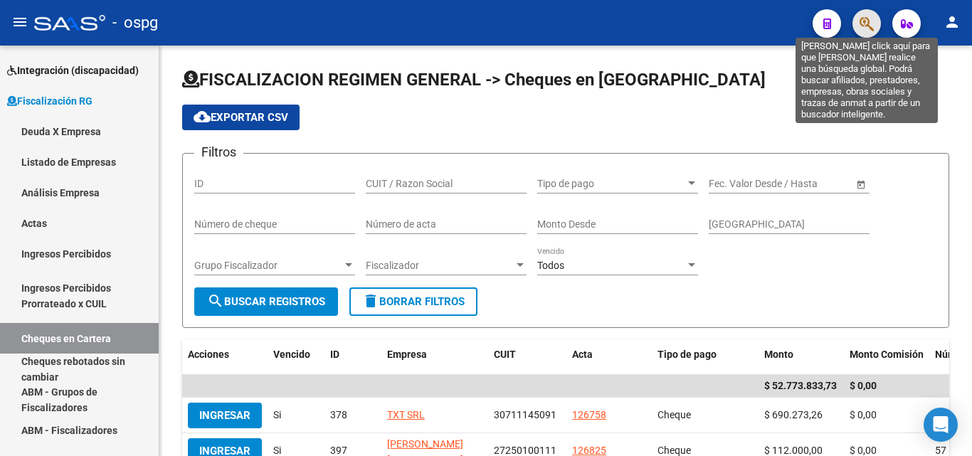
drag, startPoint x: 868, startPoint y: 28, endPoint x: 855, endPoint y: 31, distance: 13.1
click at [855, 31] on button "button" at bounding box center [866, 23] width 28 height 28
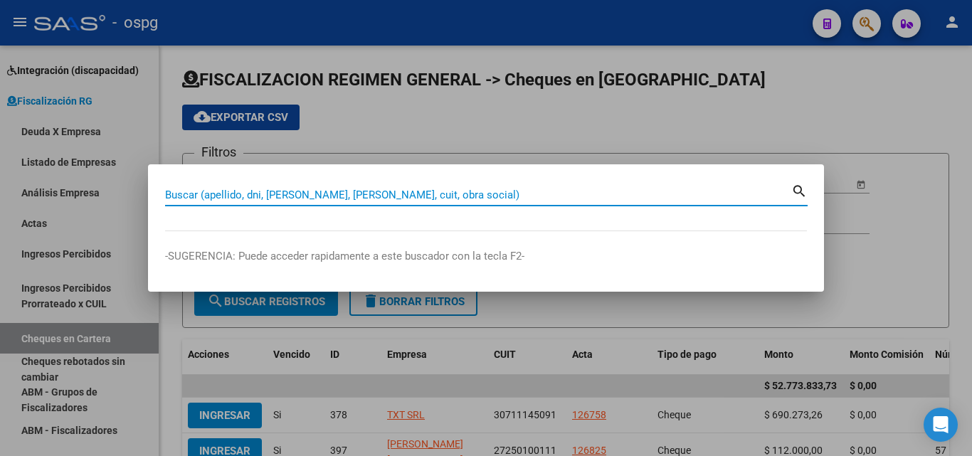
click at [244, 191] on input "Buscar (apellido, dni, [PERSON_NAME], [PERSON_NAME], cuit, obra social)" at bounding box center [478, 195] width 626 height 13
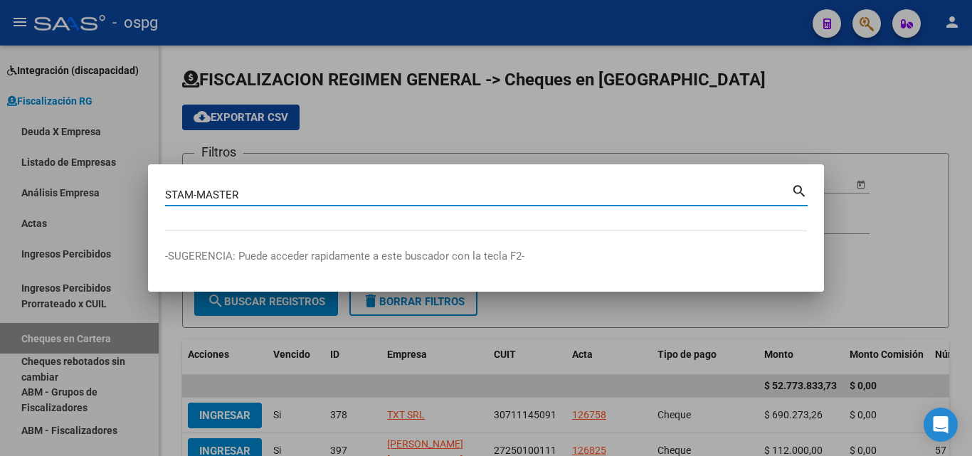
type input "STAM-MASTER"
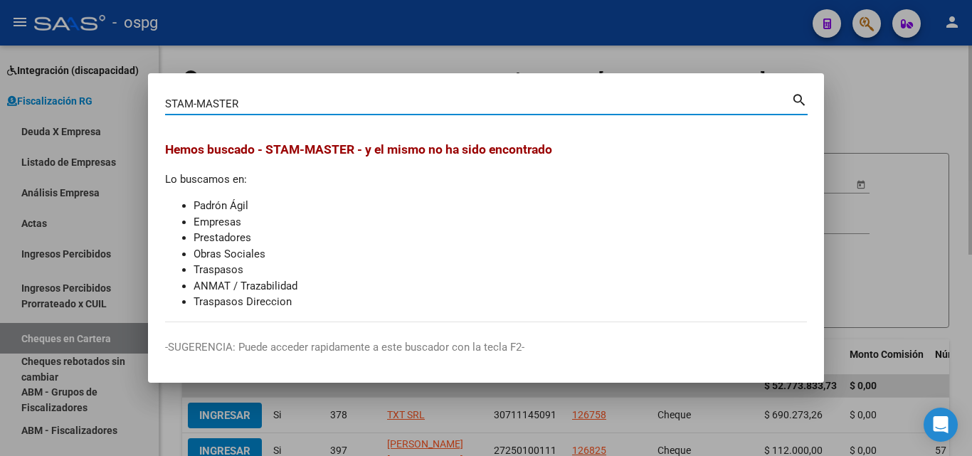
drag, startPoint x: 950, startPoint y: 113, endPoint x: 902, endPoint y: 96, distance: 50.6
click at [921, 105] on div at bounding box center [486, 228] width 972 height 456
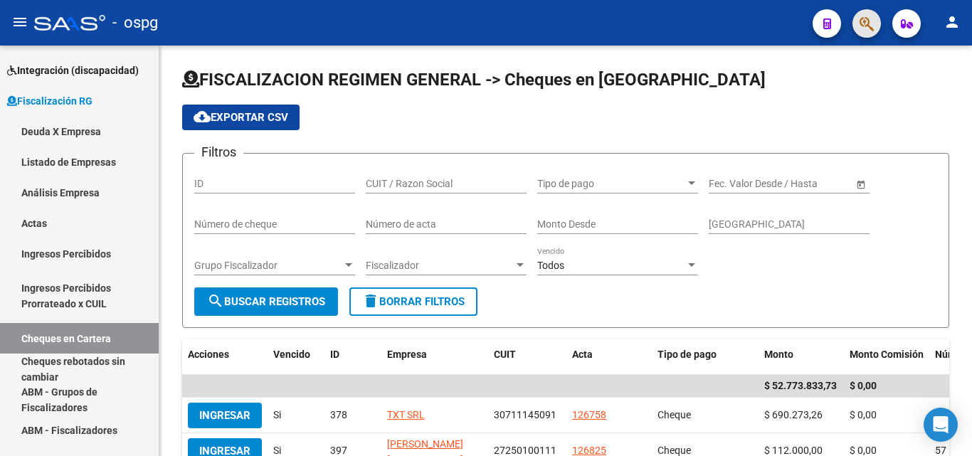
click at [874, 33] on span "button" at bounding box center [866, 23] width 14 height 29
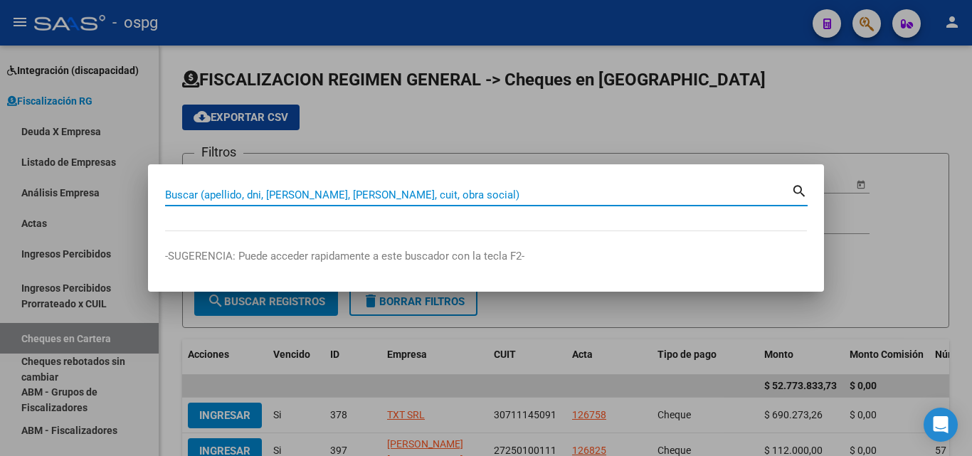
click at [424, 196] on input "Buscar (apellido, dni, [PERSON_NAME], [PERSON_NAME], cuit, obra social)" at bounding box center [478, 195] width 626 height 13
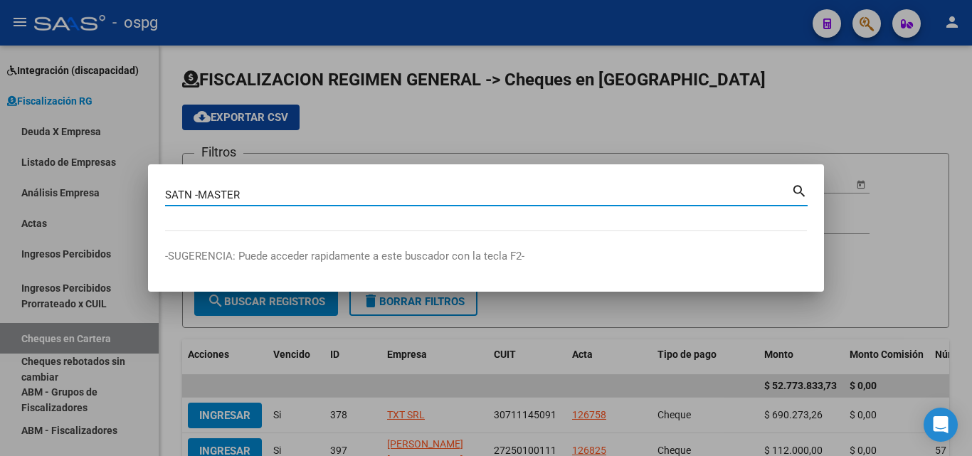
type input "SATN -MASTER"
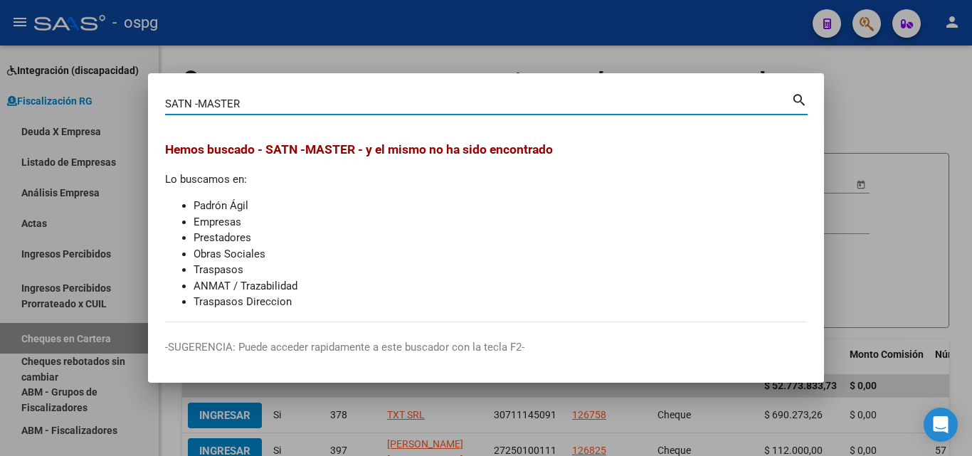
click at [866, 80] on div at bounding box center [486, 228] width 972 height 456
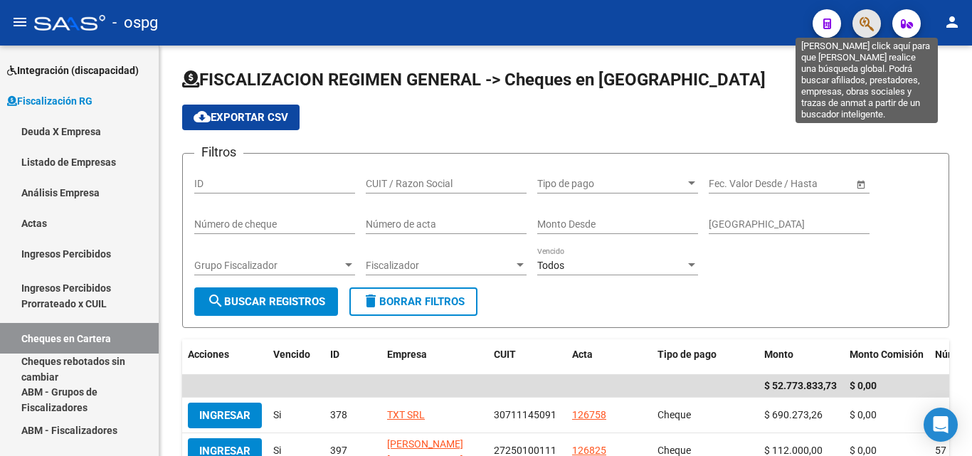
drag, startPoint x: 871, startPoint y: 26, endPoint x: 859, endPoint y: 30, distance: 12.6
click at [859, 30] on button "button" at bounding box center [866, 23] width 28 height 28
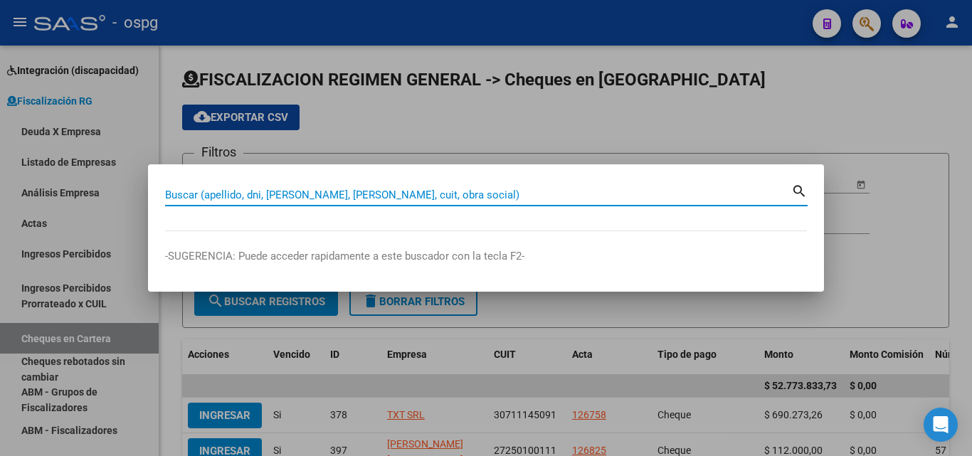
click at [366, 191] on input "Buscar (apellido, dni, [PERSON_NAME], [PERSON_NAME], cuit, obra social)" at bounding box center [478, 195] width 626 height 13
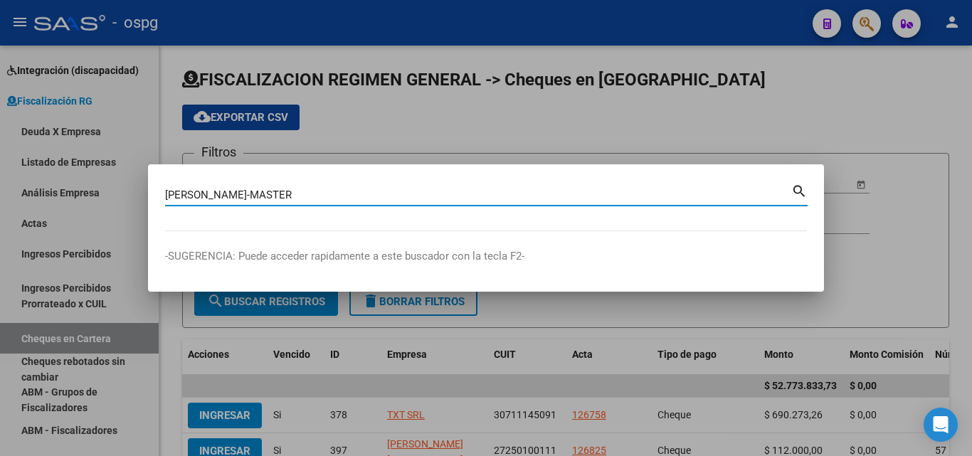
type input "[PERSON_NAME]-MASTER"
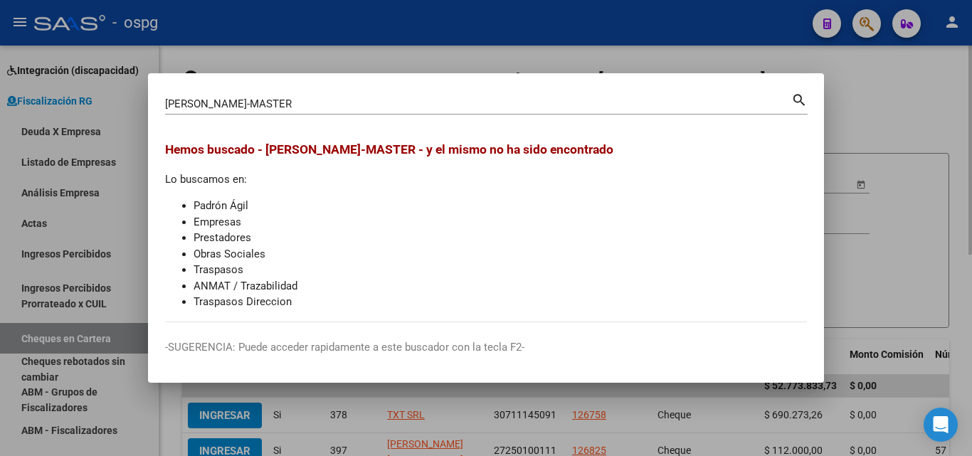
click at [918, 119] on div at bounding box center [486, 228] width 972 height 456
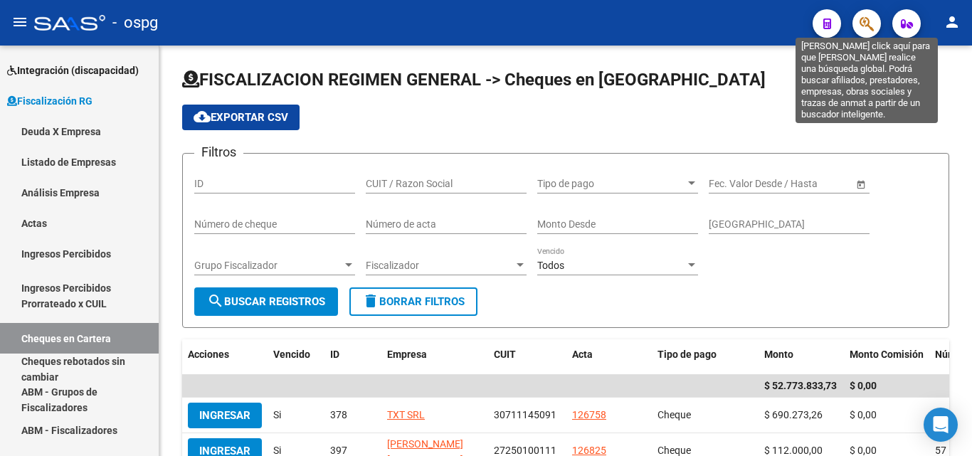
click at [858, 31] on button "button" at bounding box center [866, 23] width 28 height 28
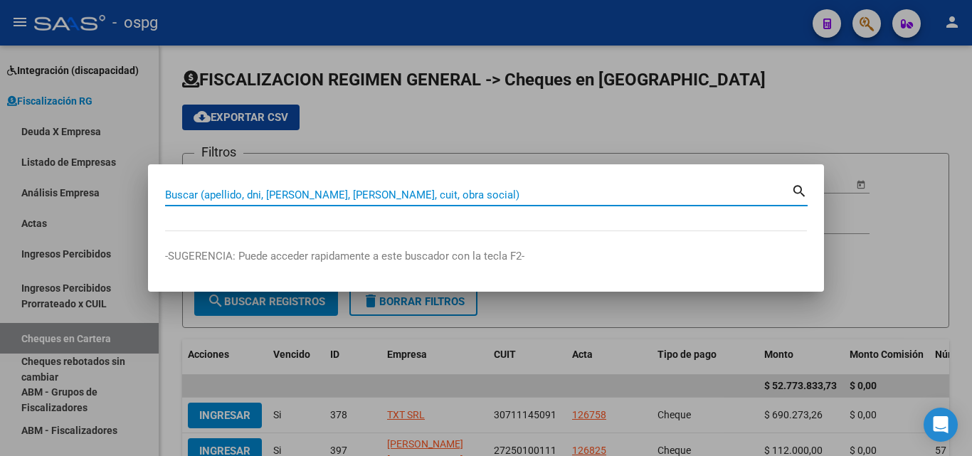
click at [394, 201] on input "Buscar (apellido, dni, [PERSON_NAME], [PERSON_NAME], cuit, obra social)" at bounding box center [478, 195] width 626 height 13
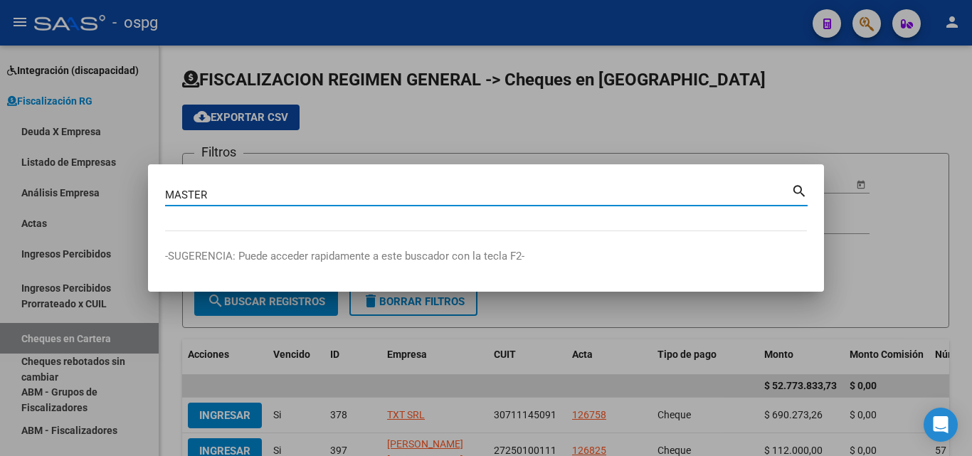
type input "MASTER"
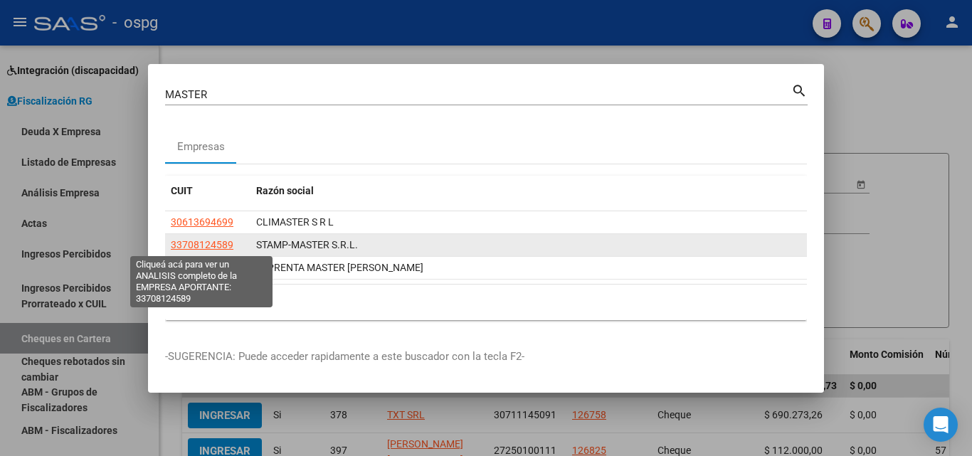
click at [212, 243] on span "33708124589" at bounding box center [202, 244] width 63 height 11
type textarea "33708124589"
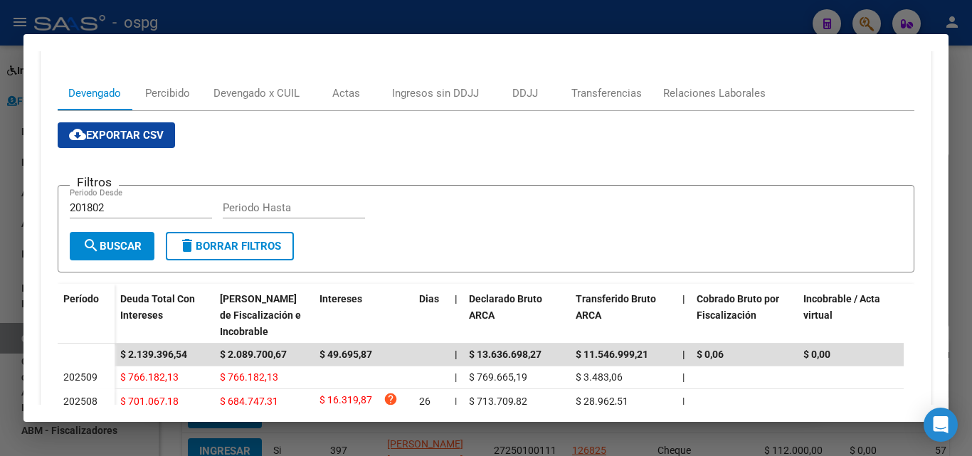
scroll to position [142, 0]
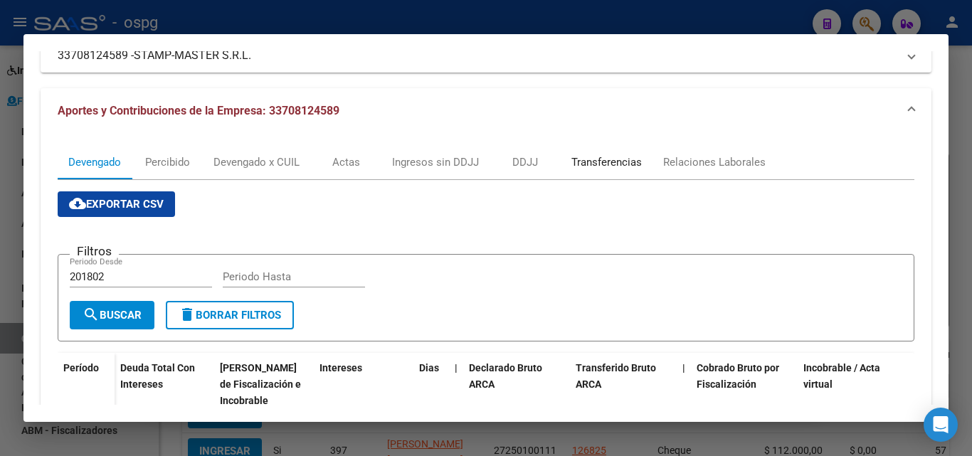
click at [601, 159] on div "Transferencias" at bounding box center [606, 162] width 70 height 16
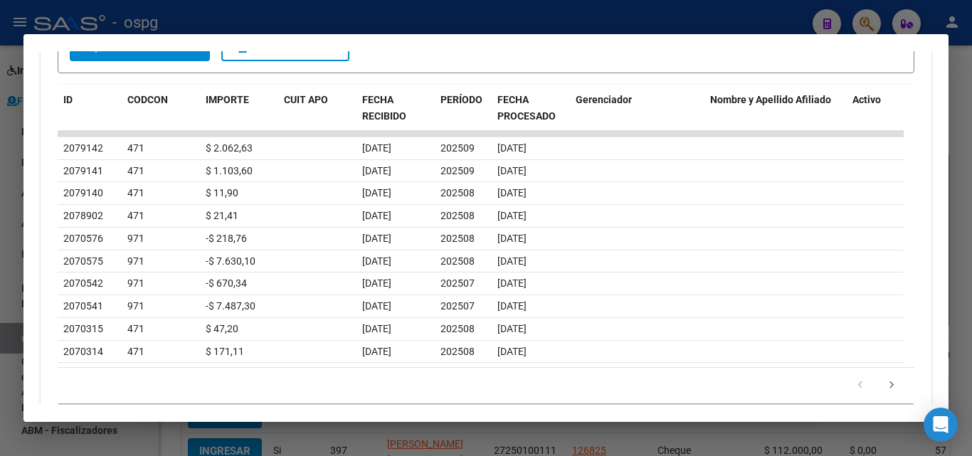
scroll to position [498, 0]
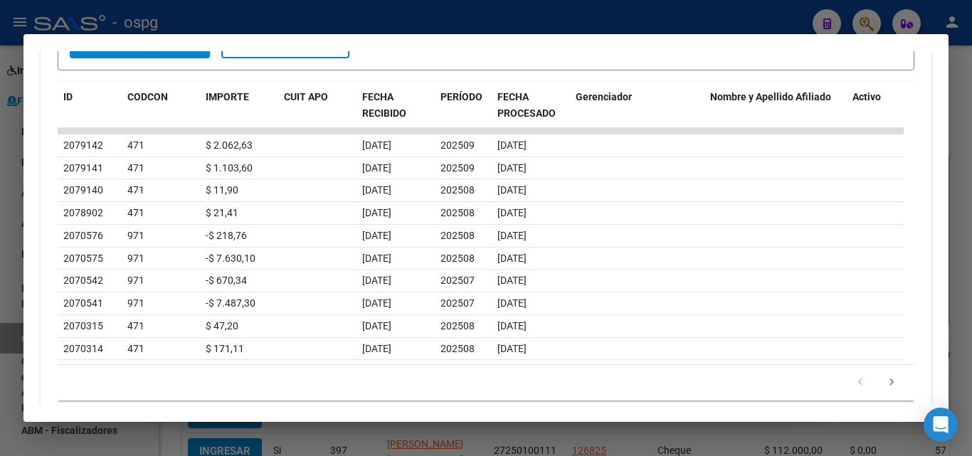
click at [0, 334] on div at bounding box center [486, 228] width 972 height 456
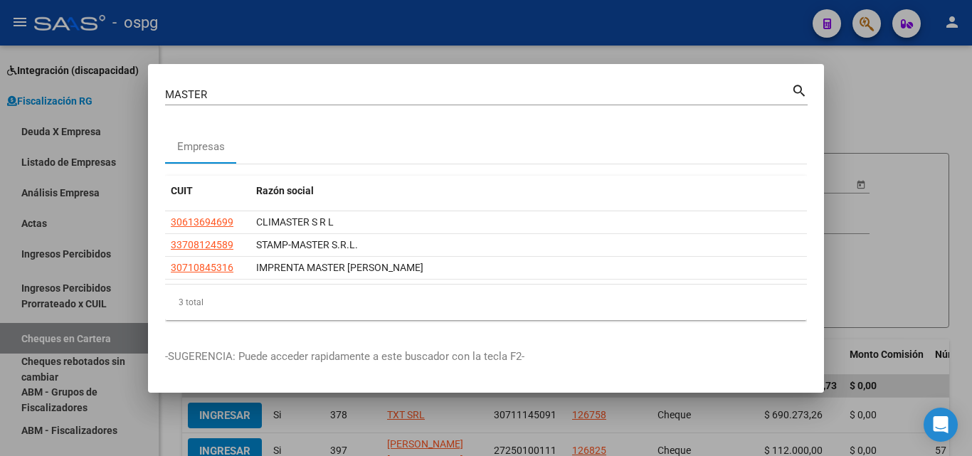
click at [0, 334] on div at bounding box center [486, 228] width 972 height 456
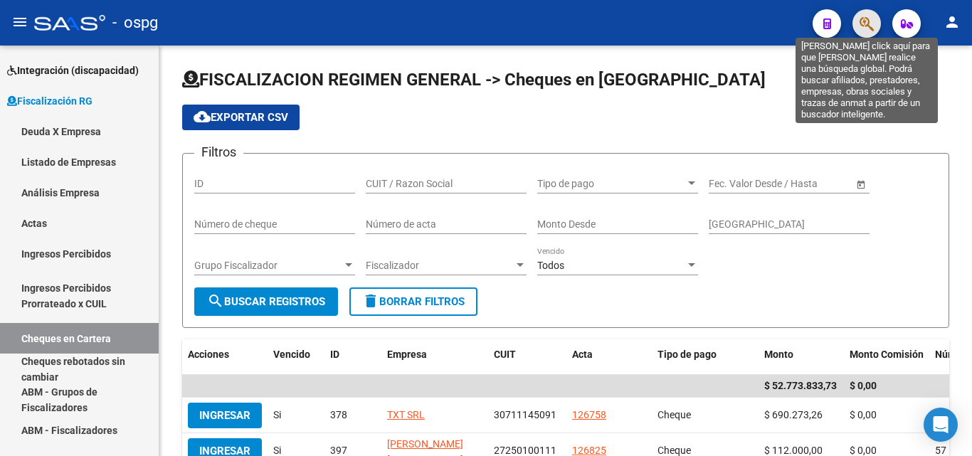
click at [869, 28] on icon "button" at bounding box center [866, 24] width 14 height 16
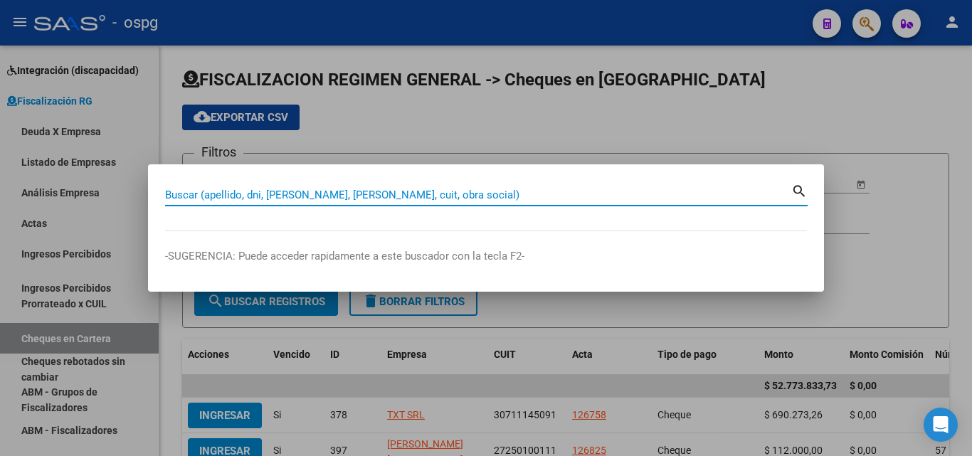
click at [336, 191] on input "Buscar (apellido, dni, [PERSON_NAME], [PERSON_NAME], cuit, obra social)" at bounding box center [478, 195] width 626 height 13
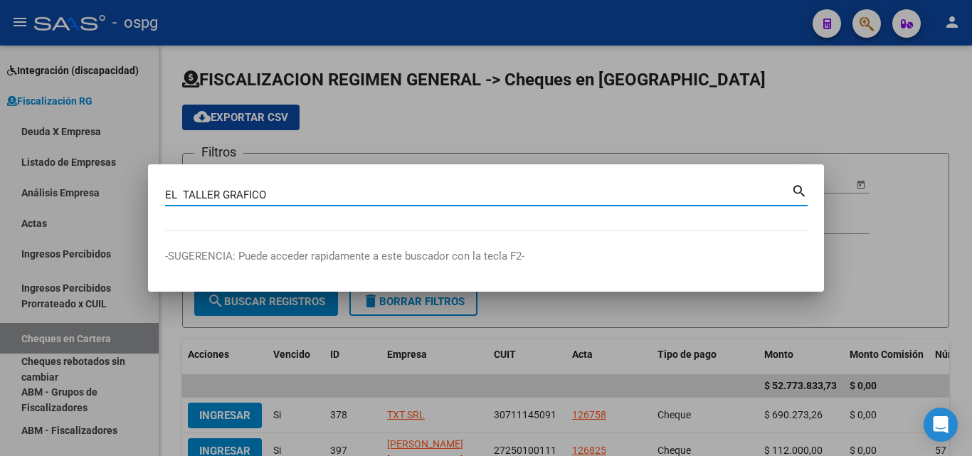
type input "EL TALLER GRAFICO"
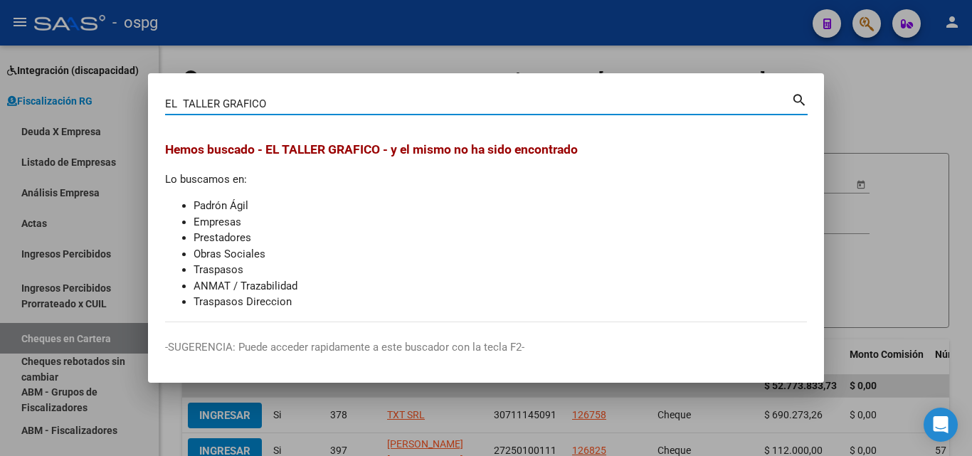
drag, startPoint x: 873, startPoint y: 101, endPoint x: 873, endPoint y: 93, distance: 7.8
click at [873, 93] on div at bounding box center [486, 228] width 972 height 456
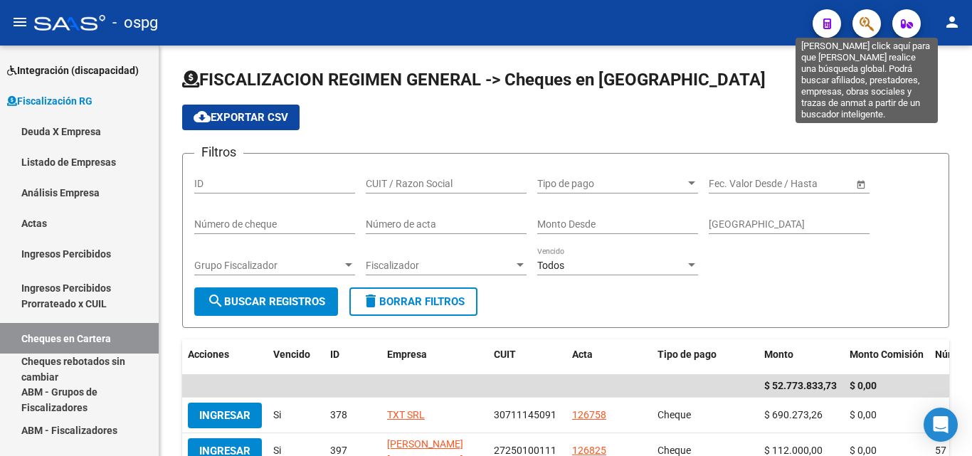
click at [871, 29] on icon "button" at bounding box center [866, 24] width 14 height 16
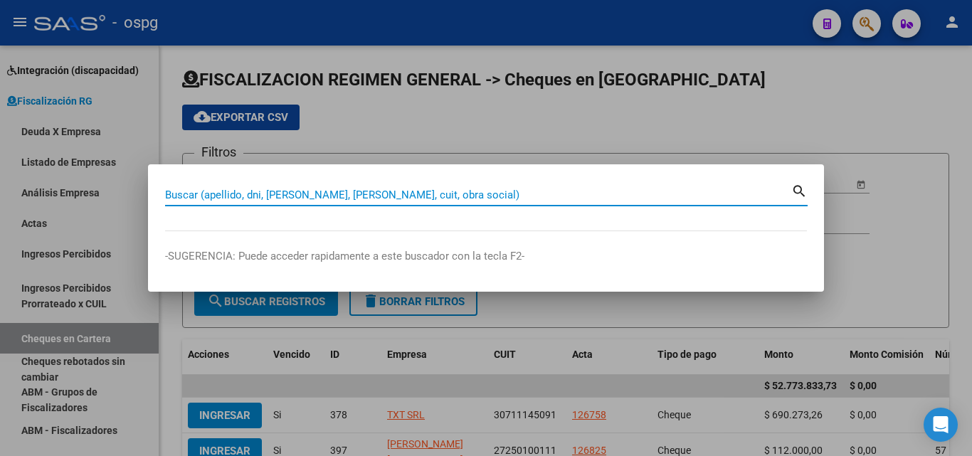
click at [425, 193] on input "Buscar (apellido, dni, [PERSON_NAME], [PERSON_NAME], cuit, obra social)" at bounding box center [478, 195] width 626 height 13
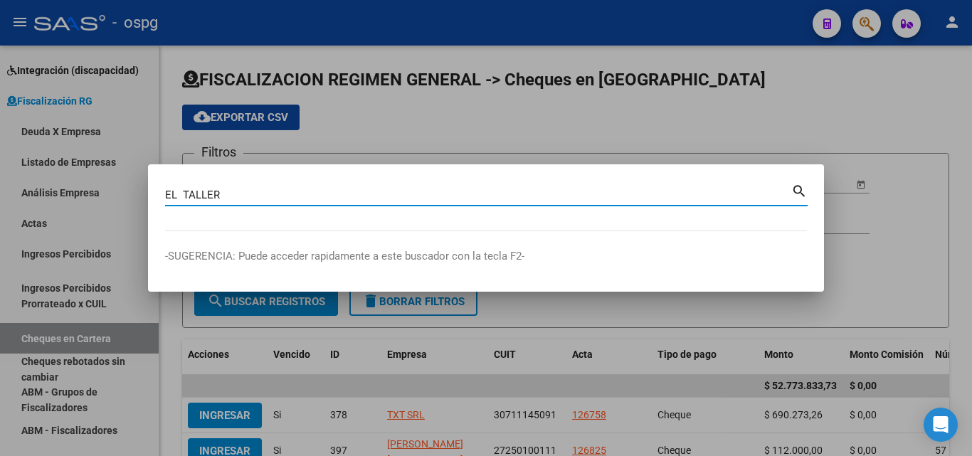
type input "EL TALLER"
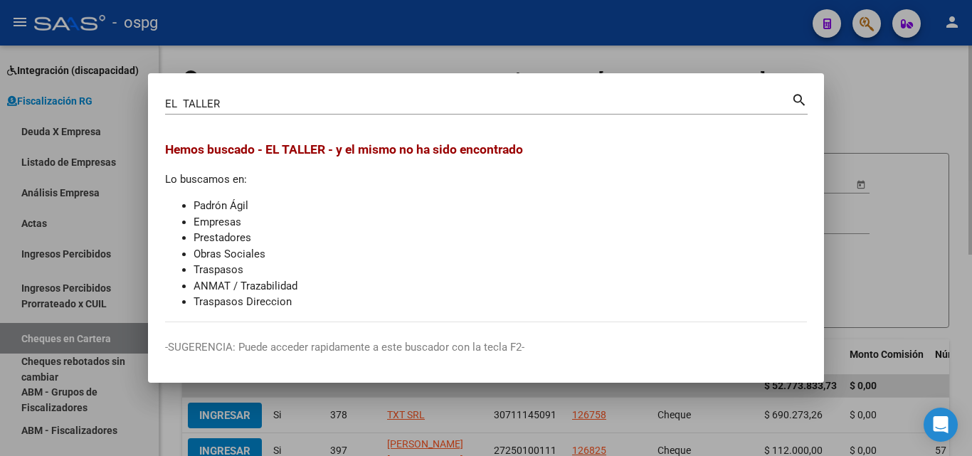
drag, startPoint x: 881, startPoint y: 97, endPoint x: 876, endPoint y: 78, distance: 20.7
click at [881, 93] on div at bounding box center [486, 228] width 972 height 456
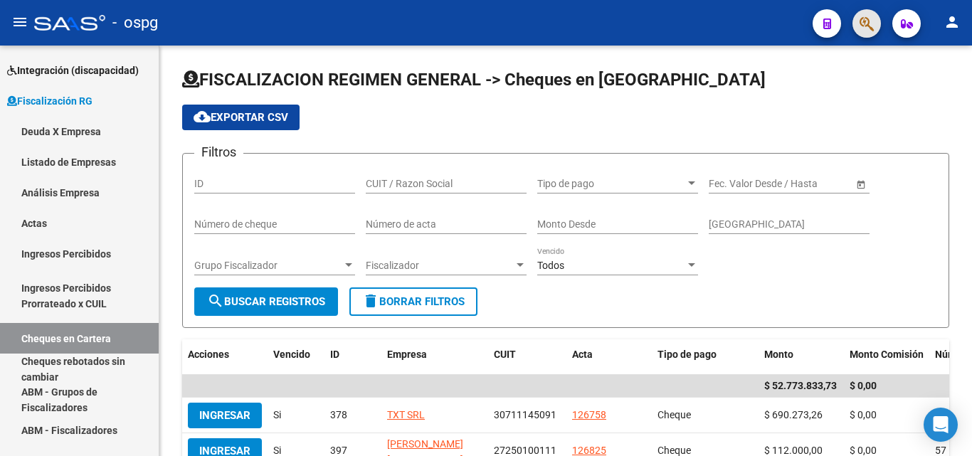
click at [871, 19] on button "button" at bounding box center [866, 23] width 28 height 28
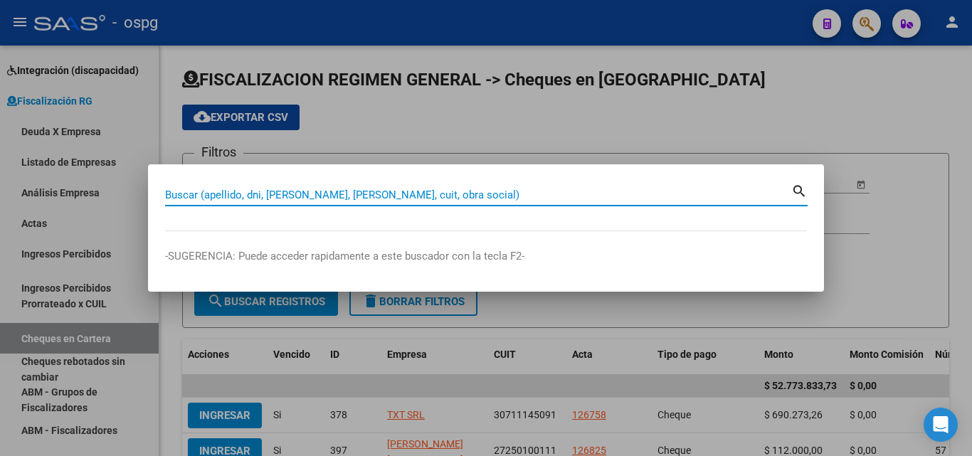
click at [377, 189] on input "Buscar (apellido, dni, [PERSON_NAME], [PERSON_NAME], cuit, obra social)" at bounding box center [478, 195] width 626 height 13
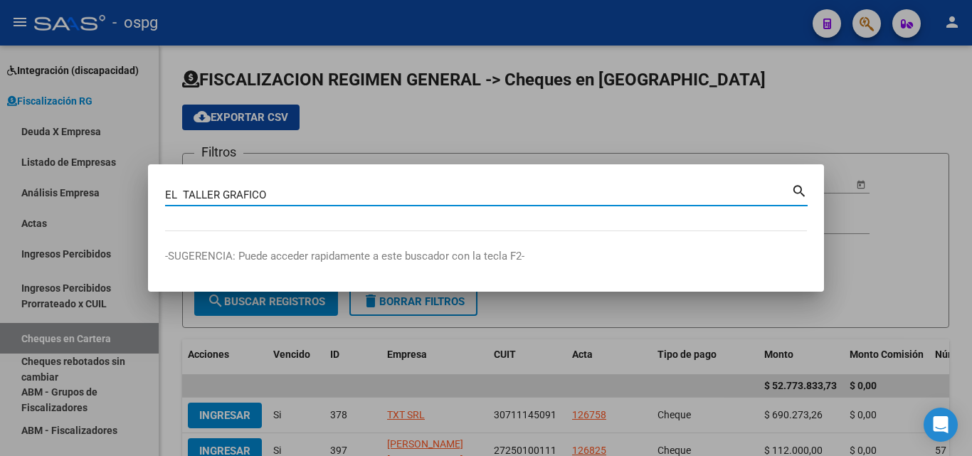
type input "EL TALLER GRAFICO"
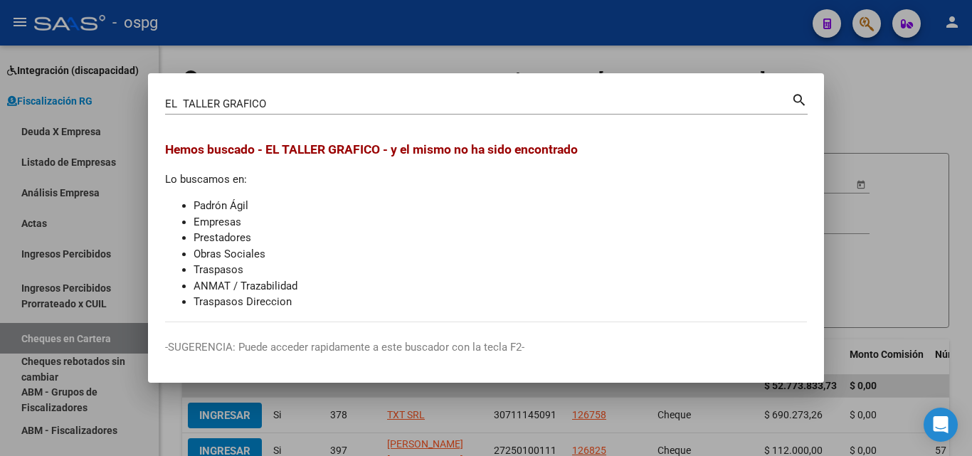
drag, startPoint x: 871, startPoint y: 73, endPoint x: 865, endPoint y: 36, distance: 37.5
click at [871, 70] on div at bounding box center [486, 228] width 972 height 456
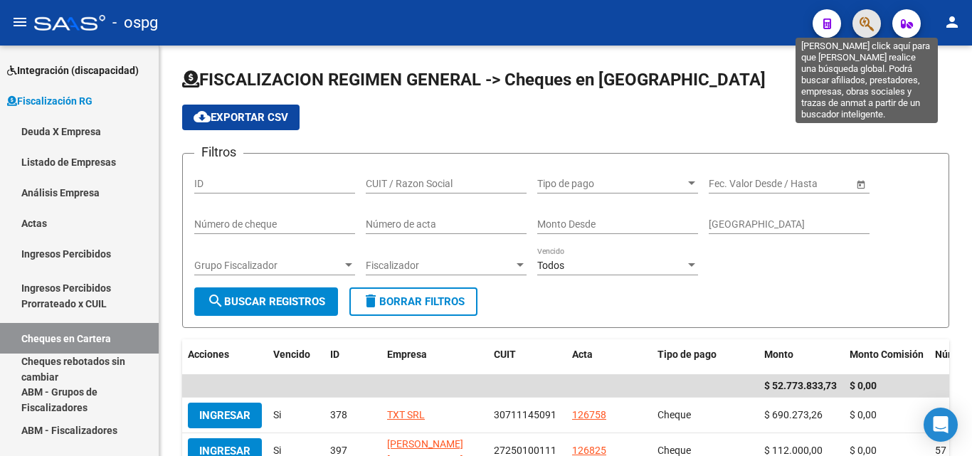
click at [865, 29] on icon "button" at bounding box center [866, 24] width 14 height 16
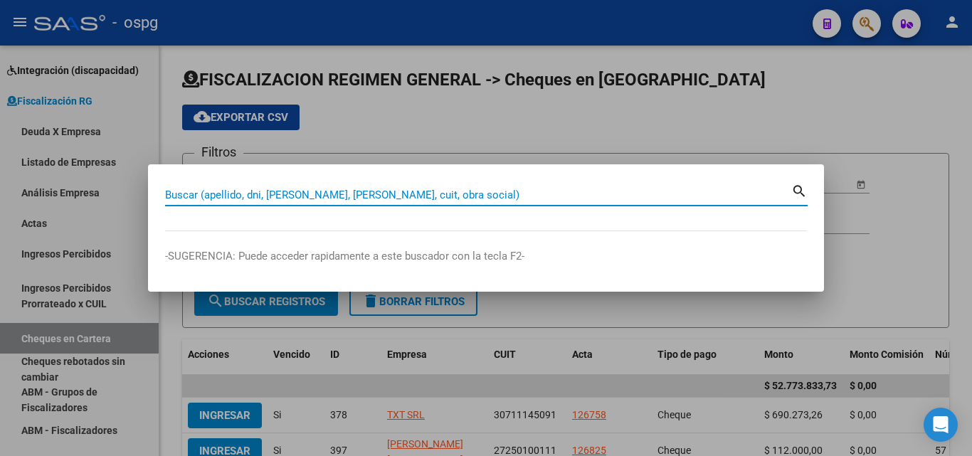
click at [507, 189] on input "Buscar (apellido, dni, [PERSON_NAME], [PERSON_NAME], cuit, obra social)" at bounding box center [478, 195] width 626 height 13
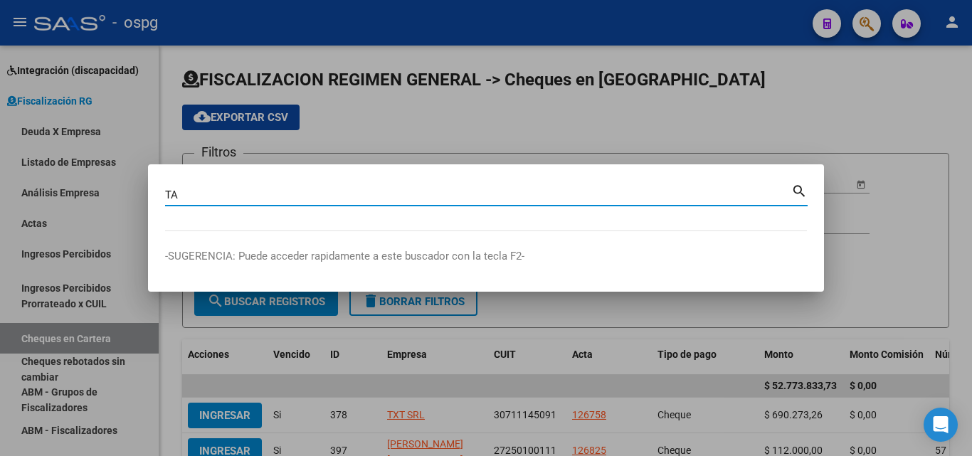
type input "T"
type input "TALLER GRAFICO"
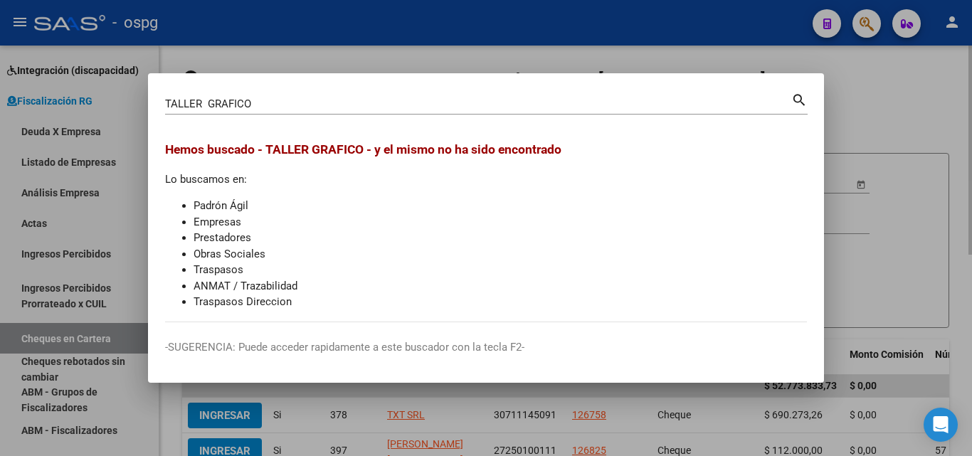
drag, startPoint x: 843, startPoint y: 88, endPoint x: 844, endPoint y: 46, distance: 42.0
click at [844, 85] on div at bounding box center [486, 228] width 972 height 456
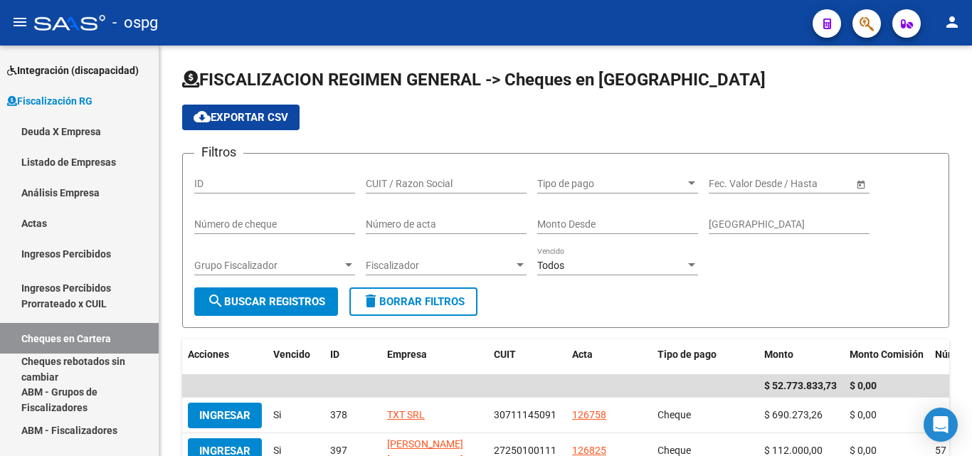
click at [856, 28] on button "button" at bounding box center [866, 23] width 28 height 28
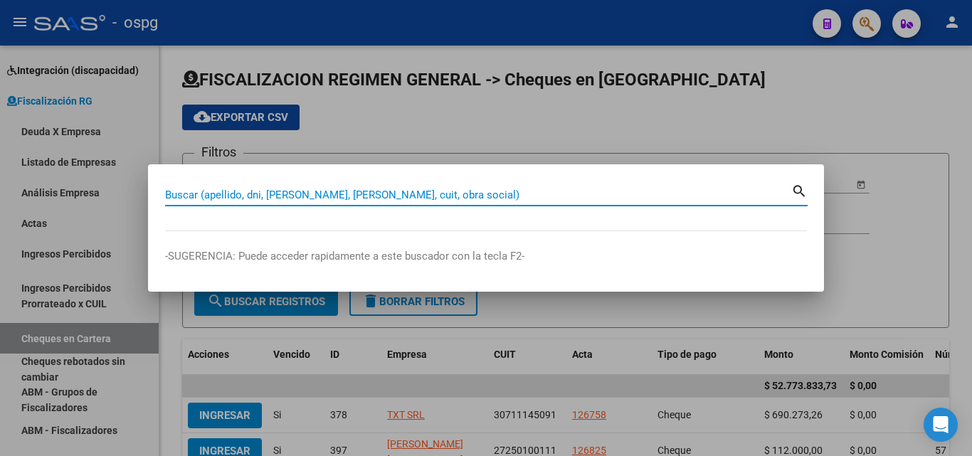
click at [441, 193] on input "Buscar (apellido, dni, [PERSON_NAME], [PERSON_NAME], cuit, obra social)" at bounding box center [478, 195] width 626 height 13
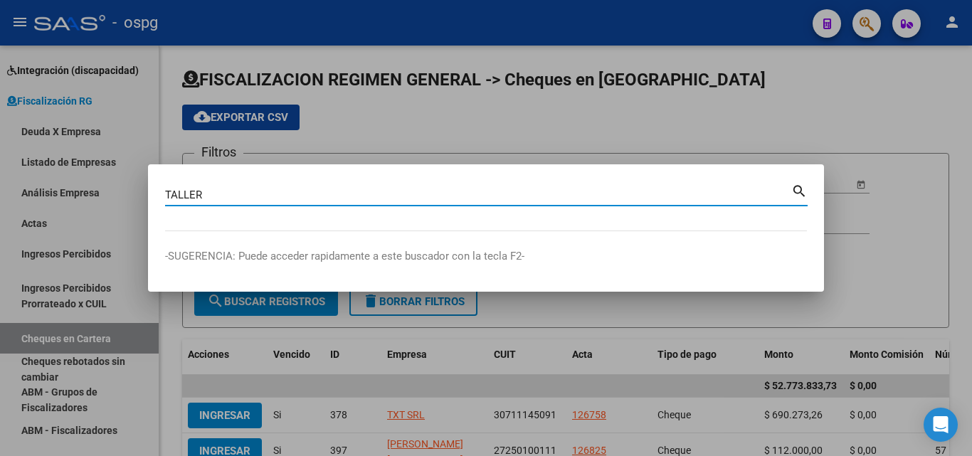
type input "TALLER"
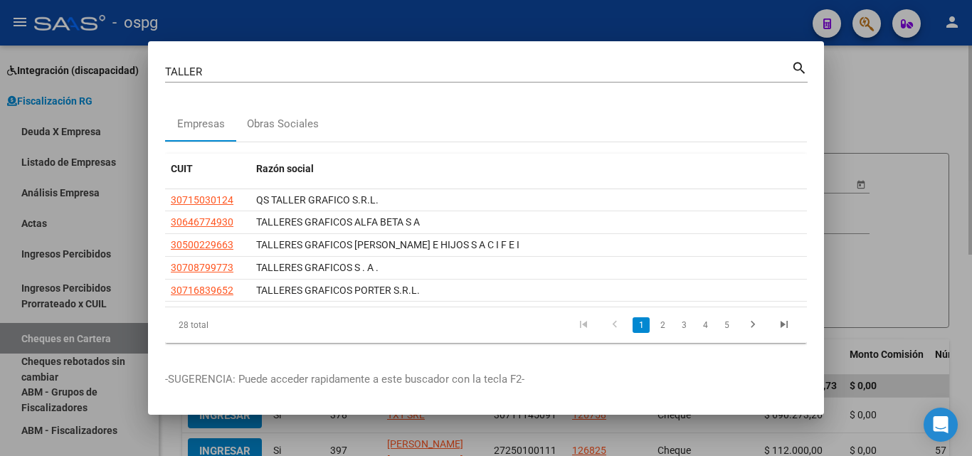
click at [908, 109] on div at bounding box center [486, 228] width 972 height 456
click at [907, 108] on div "cloud_download Exportar CSV" at bounding box center [565, 118] width 767 height 26
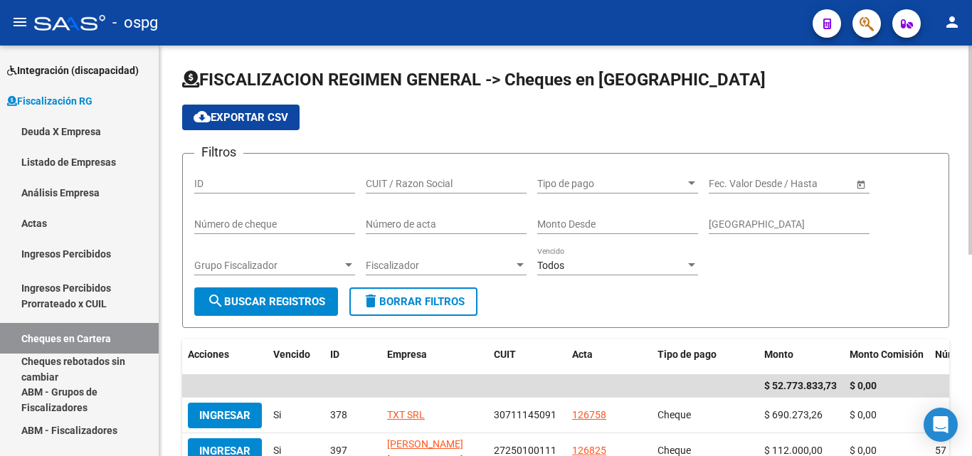
drag, startPoint x: 907, startPoint y: 108, endPoint x: 871, endPoint y: 53, distance: 66.3
click at [903, 105] on div "cloud_download Exportar CSV" at bounding box center [565, 118] width 767 height 26
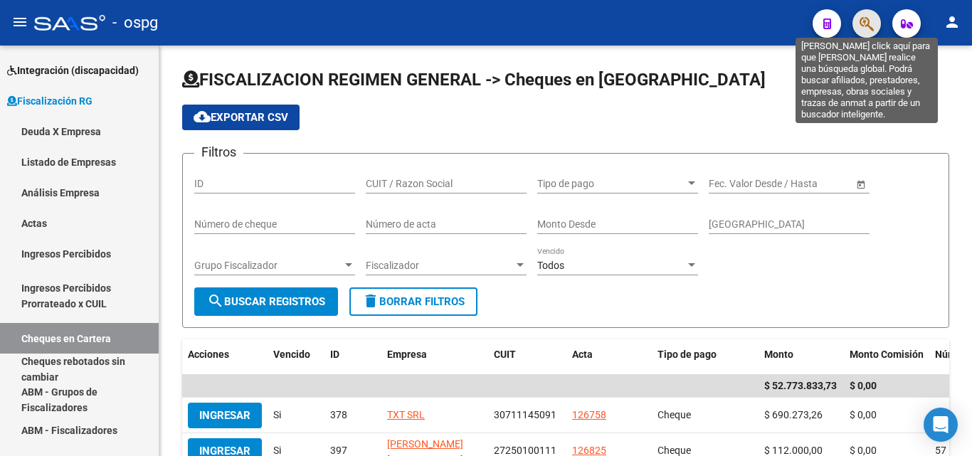
click at [872, 18] on icon "button" at bounding box center [866, 24] width 14 height 16
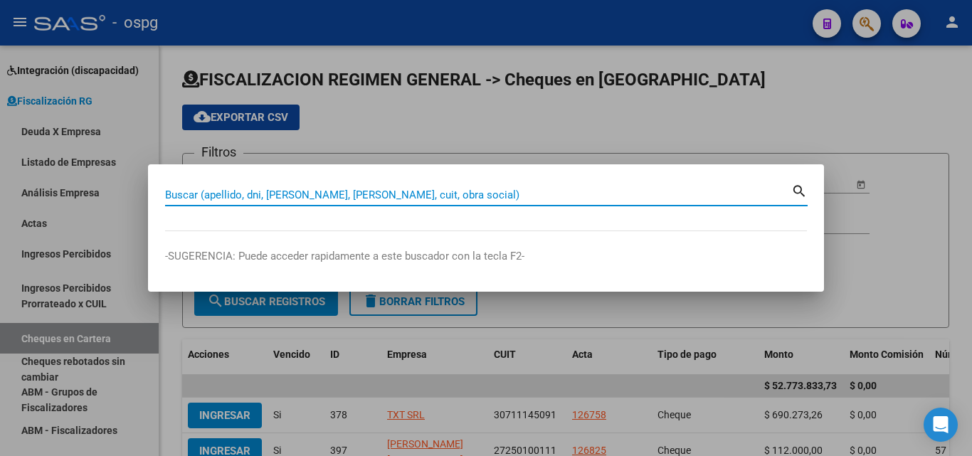
click at [344, 193] on input "Buscar (apellido, dni, [PERSON_NAME], [PERSON_NAME], cuit, obra social)" at bounding box center [478, 195] width 626 height 13
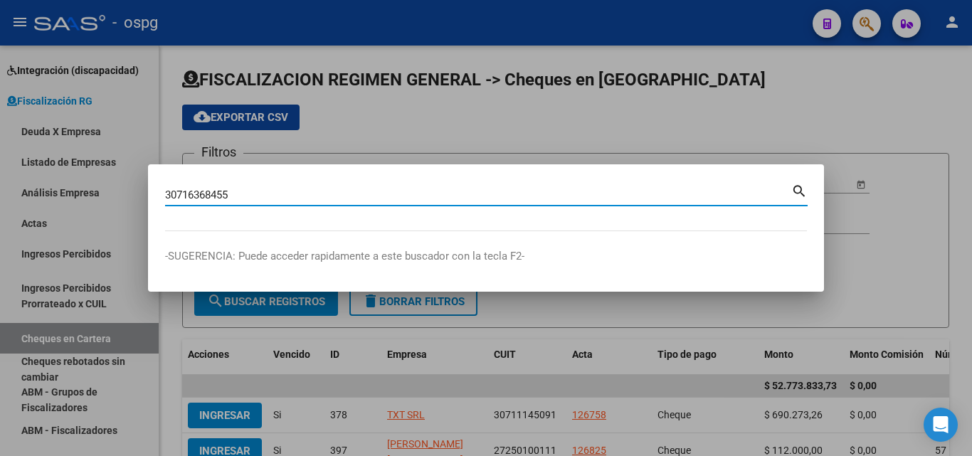
type input "30716368455"
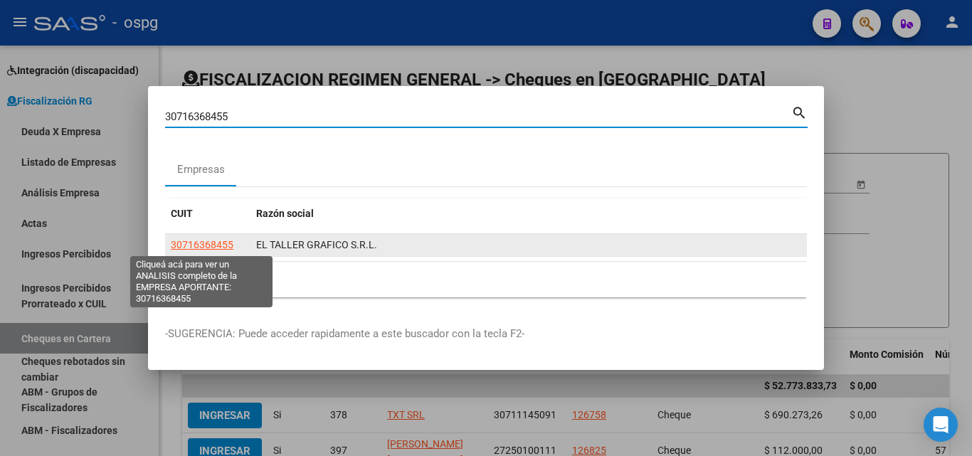
click at [211, 255] on div "30716368455 EL TALLER GRAFICO S.R.L." at bounding box center [486, 245] width 642 height 23
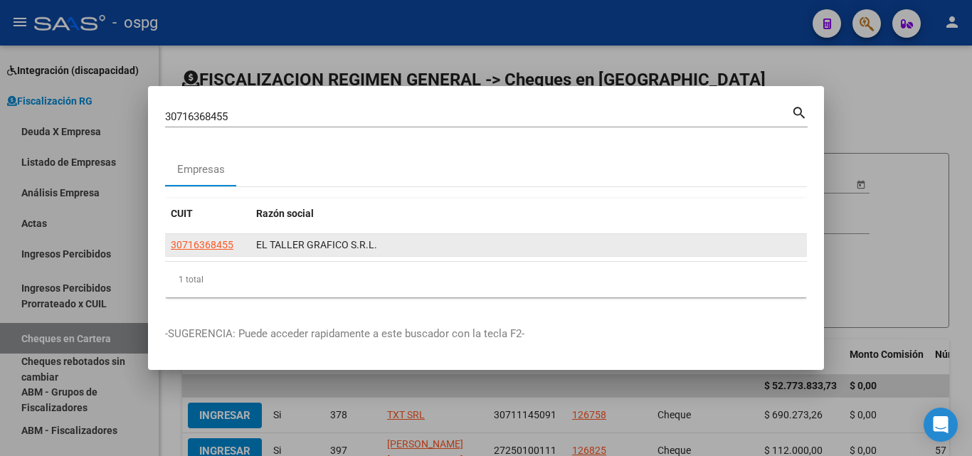
click at [210, 251] on app-link-go-to "30716368455" at bounding box center [202, 245] width 63 height 16
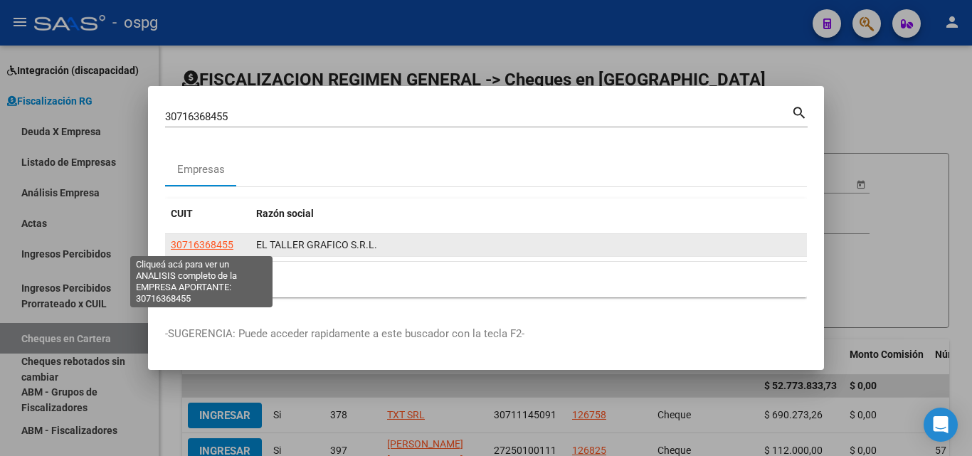
click at [208, 245] on span "30716368455" at bounding box center [202, 244] width 63 height 11
copy span "30716368455"
type textarea "30716368455"
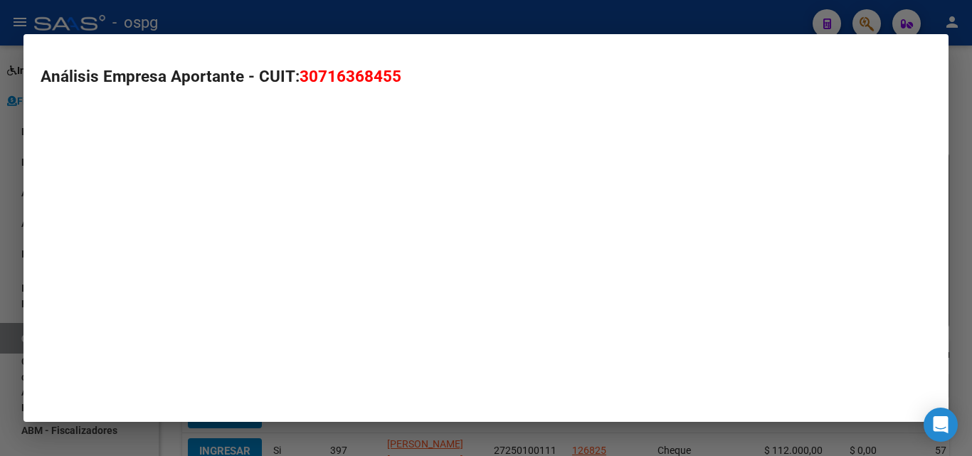
click at [206, 240] on mat-dialog-container "Análisis Empresa Aportante - CUIT: 30716368455" at bounding box center [485, 228] width 925 height 388
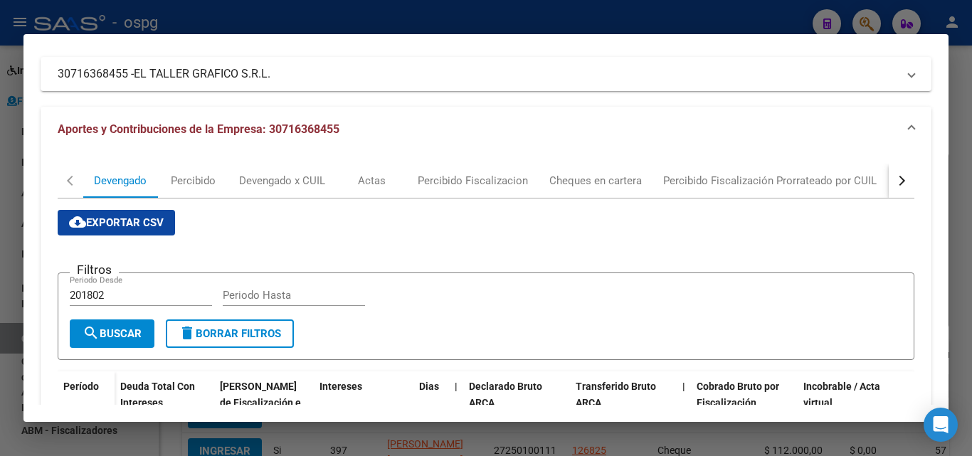
scroll to position [71, 0]
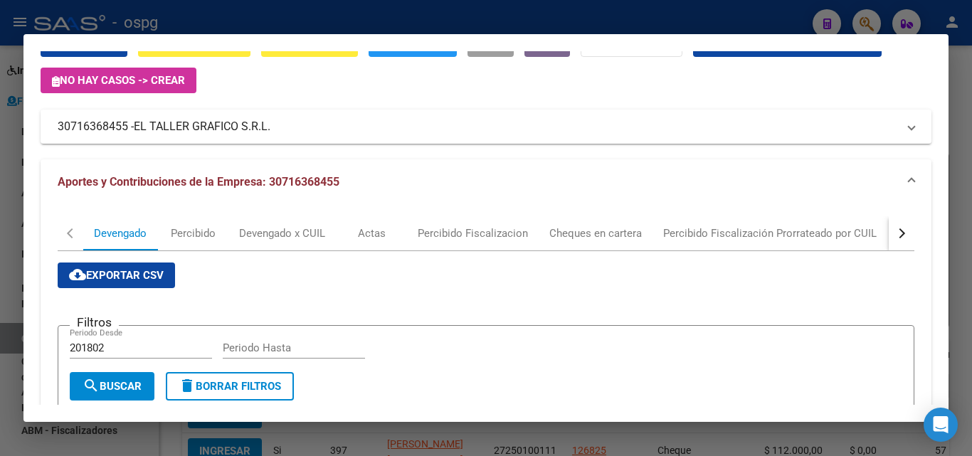
click at [895, 228] on div "button" at bounding box center [900, 233] width 10 height 10
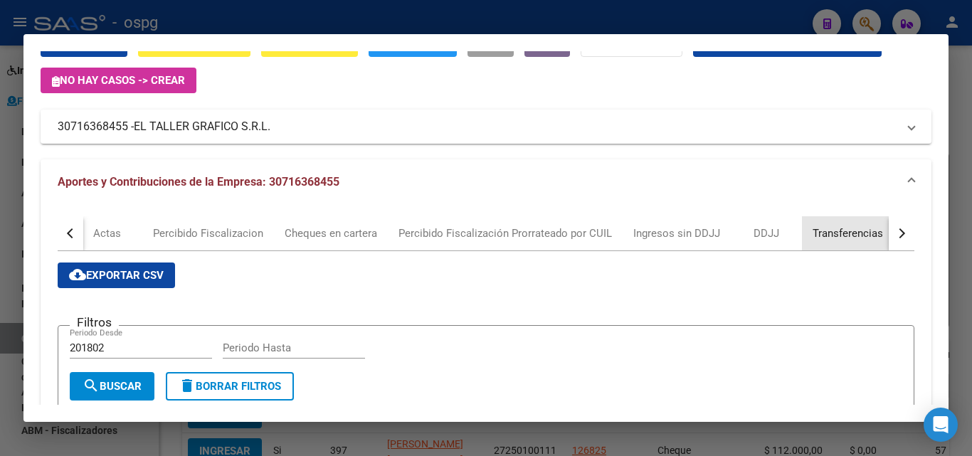
click at [830, 233] on div "Transferencias" at bounding box center [847, 234] width 70 height 16
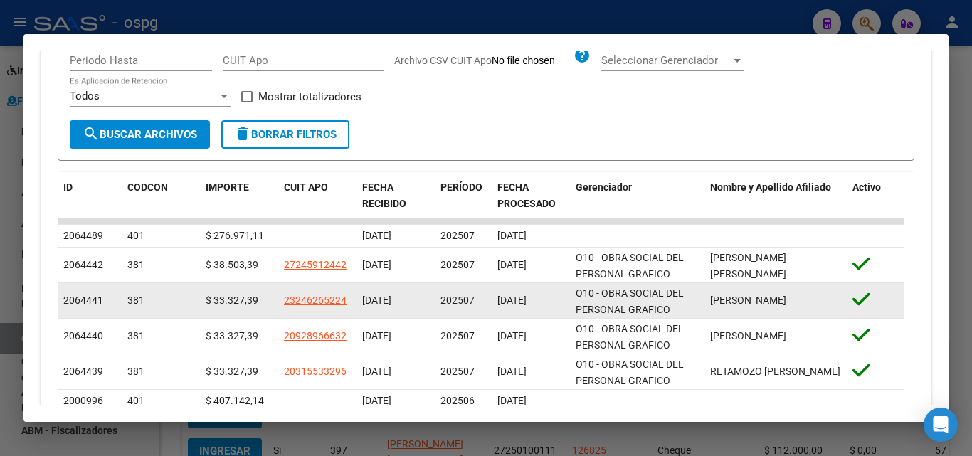
scroll to position [427, 0]
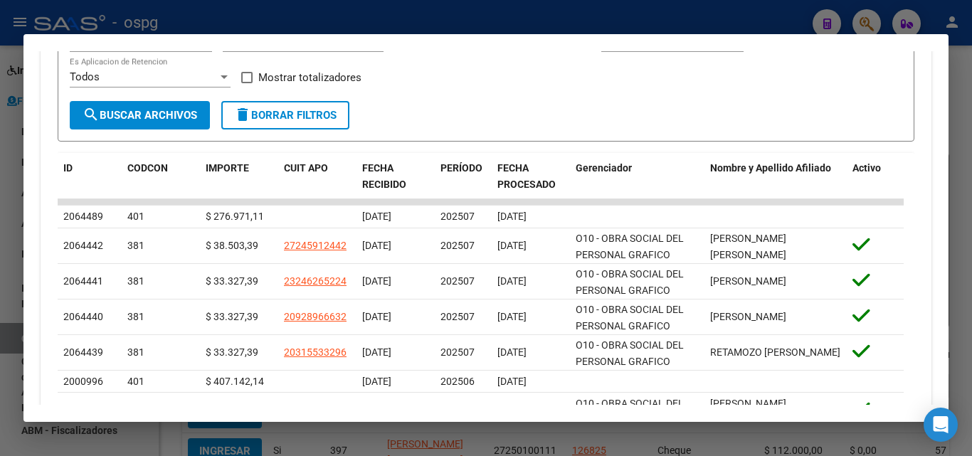
click at [0, 229] on div at bounding box center [486, 228] width 972 height 456
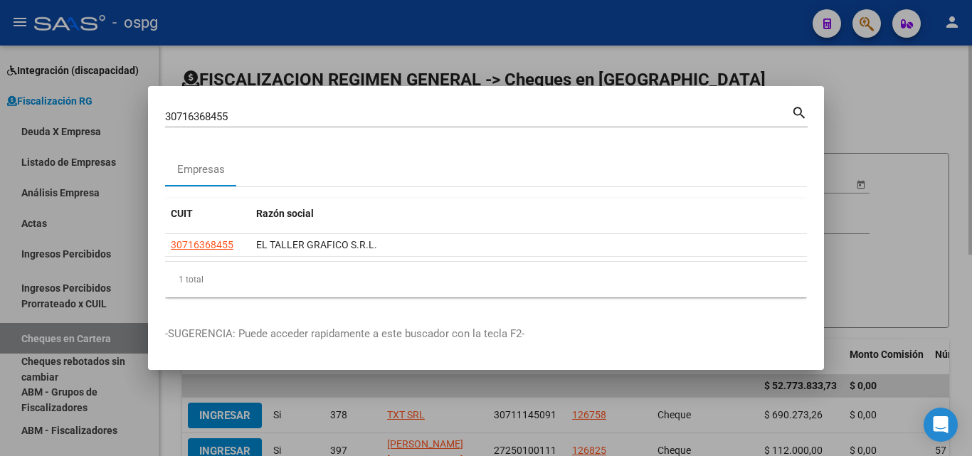
click at [907, 107] on div at bounding box center [486, 228] width 972 height 456
drag, startPoint x: 907, startPoint y: 106, endPoint x: 900, endPoint y: 97, distance: 11.1
click at [902, 100] on app-list-header "FISCALIZACION REGIMEN GENERAL -> Cheques en Cartera cloud_download Exportar CSV…" at bounding box center [565, 198] width 767 height 260
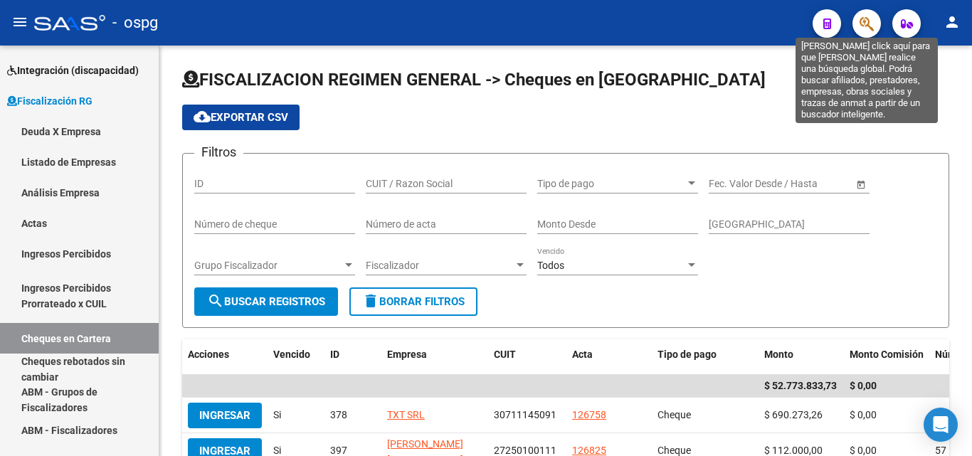
click at [864, 28] on icon "button" at bounding box center [866, 24] width 14 height 16
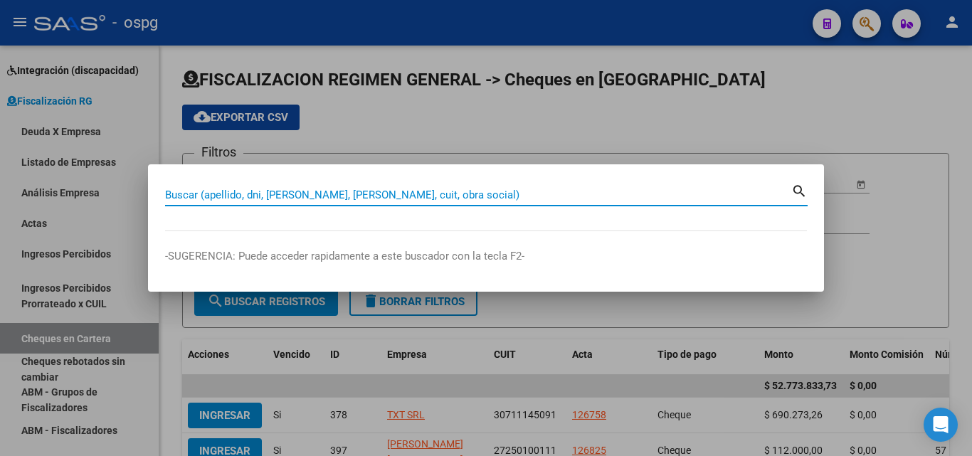
click at [381, 192] on input "Buscar (apellido, dni, [PERSON_NAME], [PERSON_NAME], cuit, obra social)" at bounding box center [478, 195] width 626 height 13
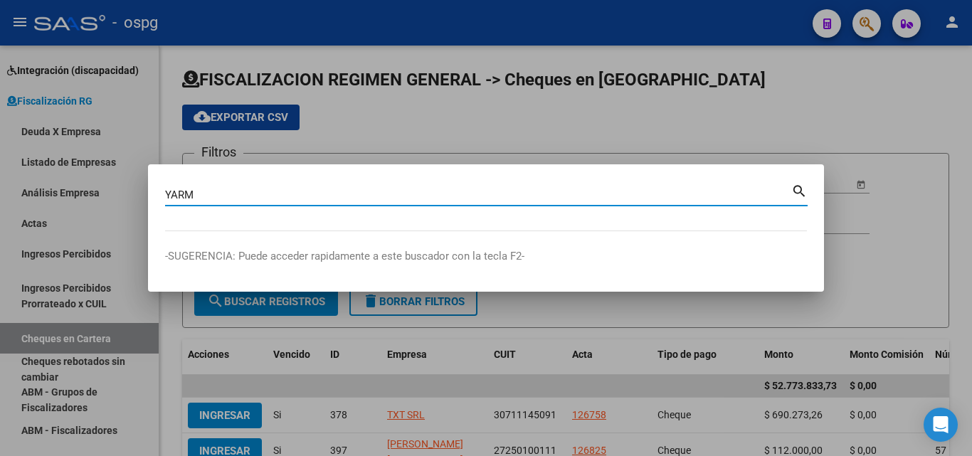
type input "YARM"
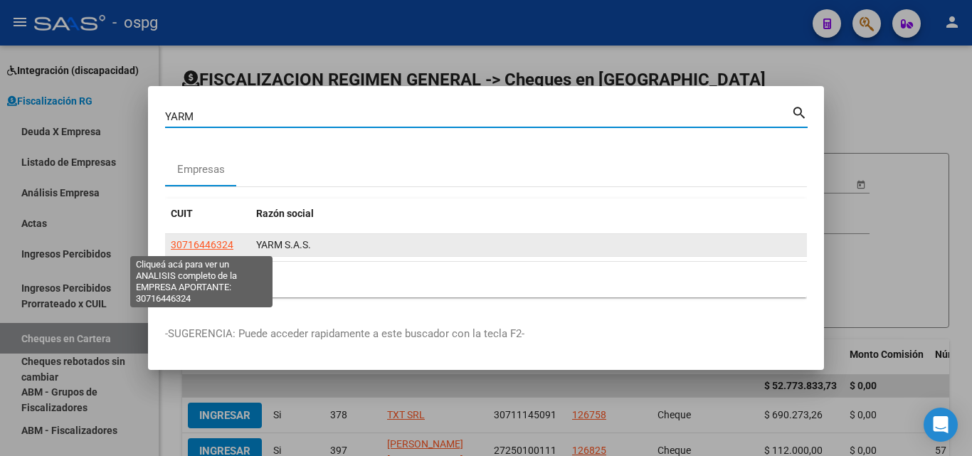
click at [215, 243] on span "30716446324" at bounding box center [202, 244] width 63 height 11
type textarea "30716446324"
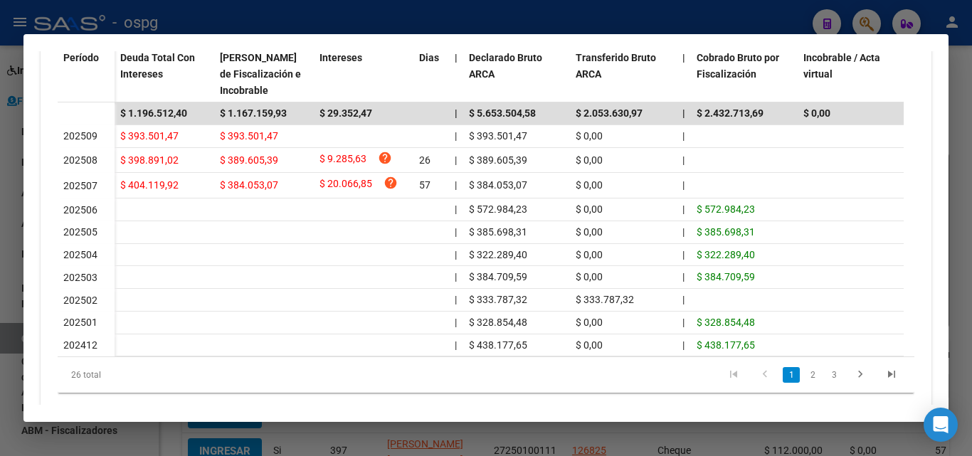
scroll to position [457, 0]
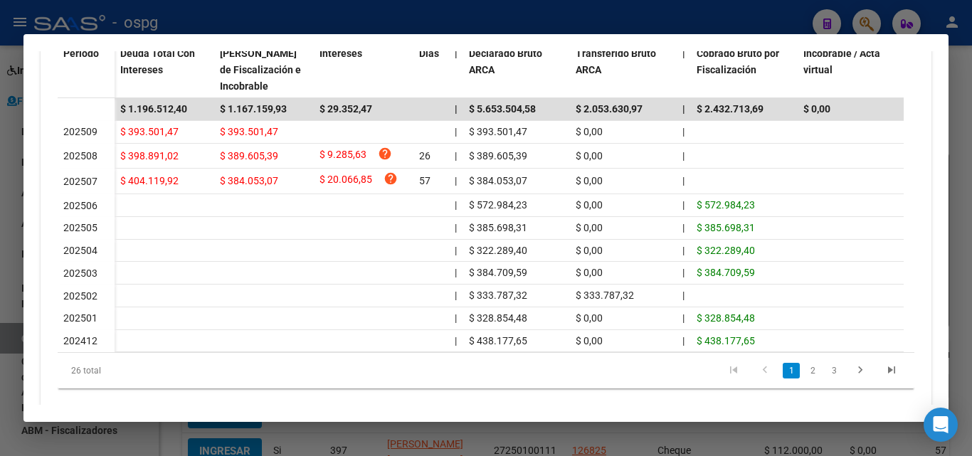
click at [964, 114] on div at bounding box center [486, 228] width 972 height 456
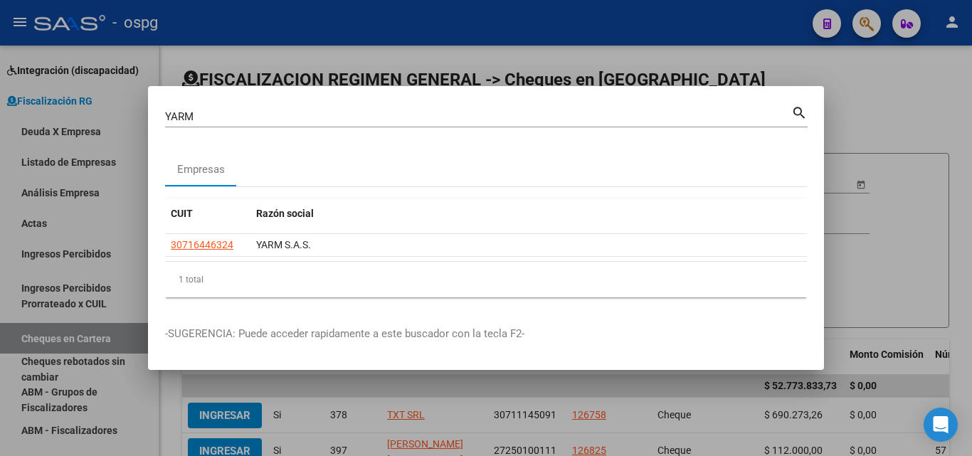
click at [964, 114] on div at bounding box center [486, 228] width 972 height 456
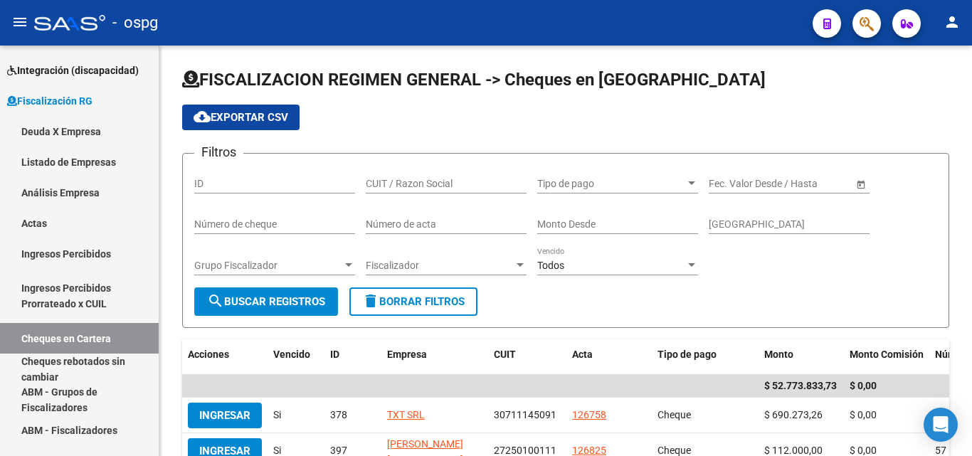
click at [964, 114] on div "FISCALIZACION REGIMEN GENERAL -> Cheques en Cartera cloud_download Exportar CSV…" at bounding box center [565, 443] width 812 height 794
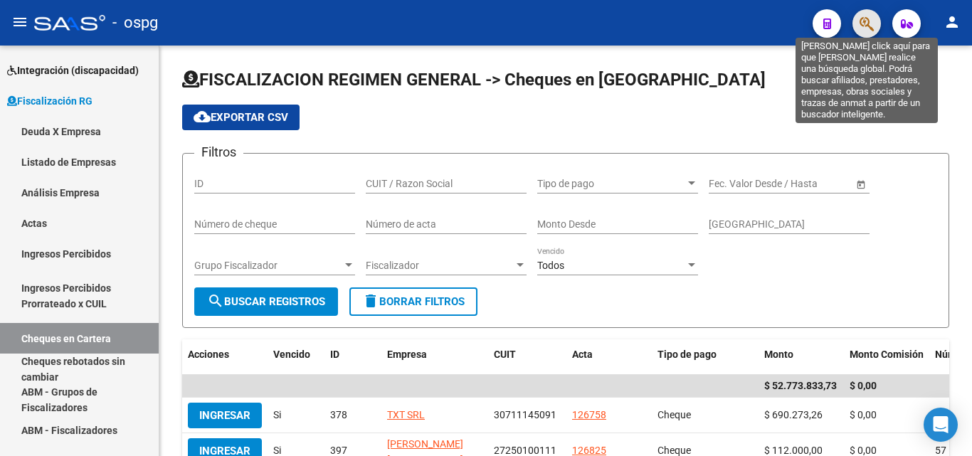
click at [861, 23] on icon "button" at bounding box center [866, 24] width 14 height 16
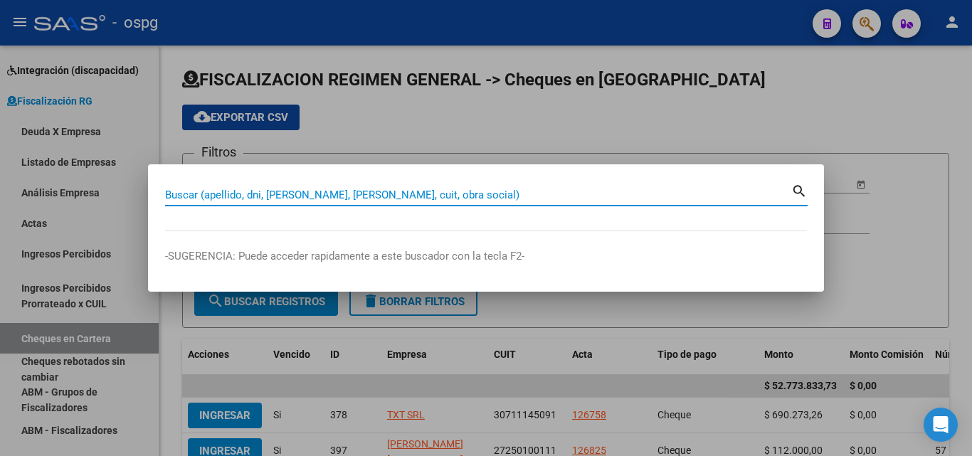
click at [395, 198] on input "Buscar (apellido, dni, [PERSON_NAME], [PERSON_NAME], cuit, obra social)" at bounding box center [478, 195] width 626 height 13
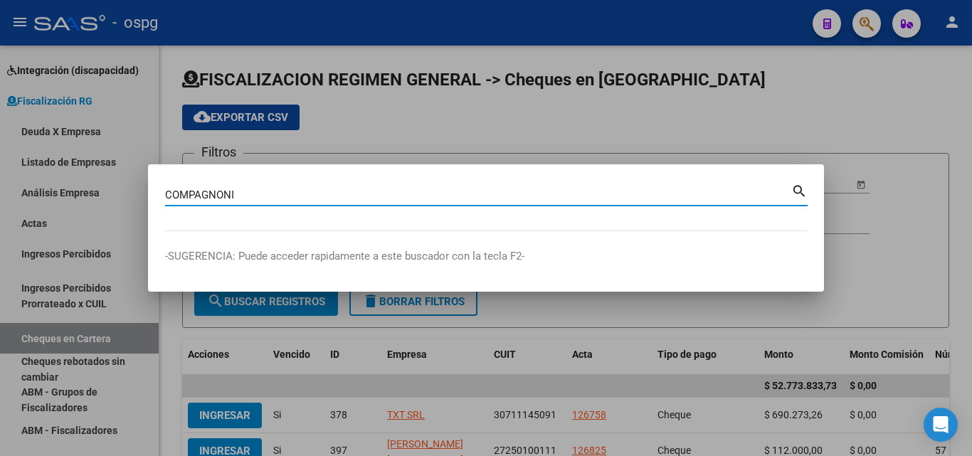
type input "COMPAGNONI"
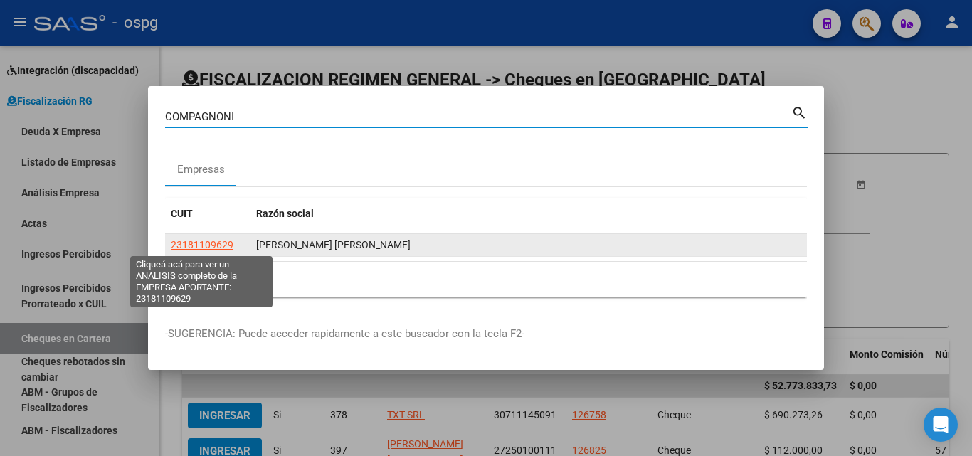
click at [190, 247] on span "23181109629" at bounding box center [202, 244] width 63 height 11
type textarea "23181109629"
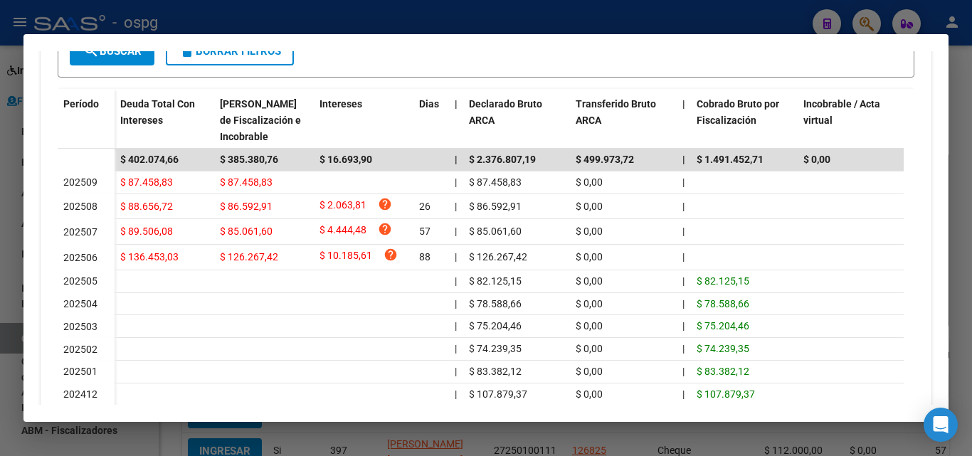
scroll to position [427, 0]
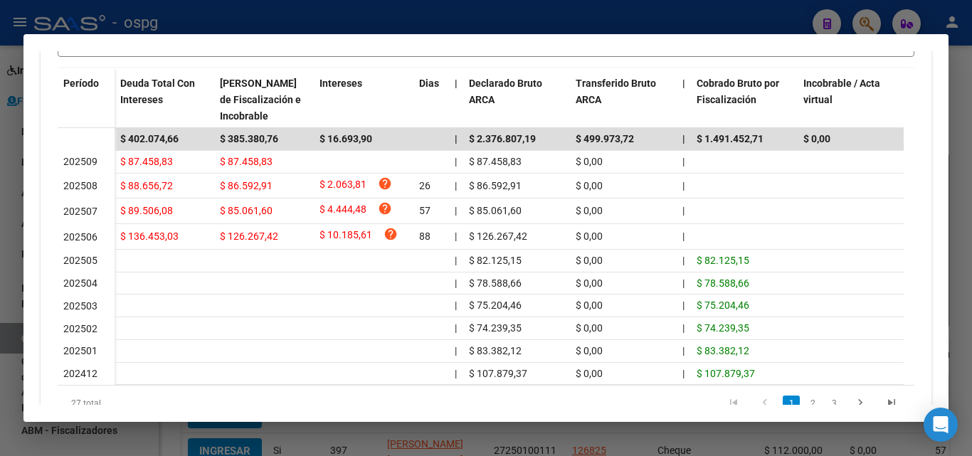
click at [0, 265] on div at bounding box center [486, 228] width 972 height 456
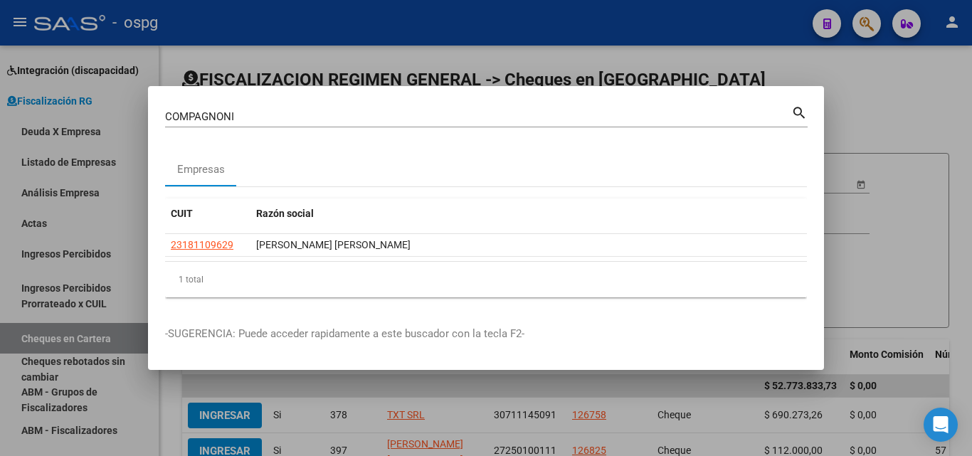
click at [917, 115] on div at bounding box center [486, 228] width 972 height 456
